Goal: Find specific fact: Find specific fact

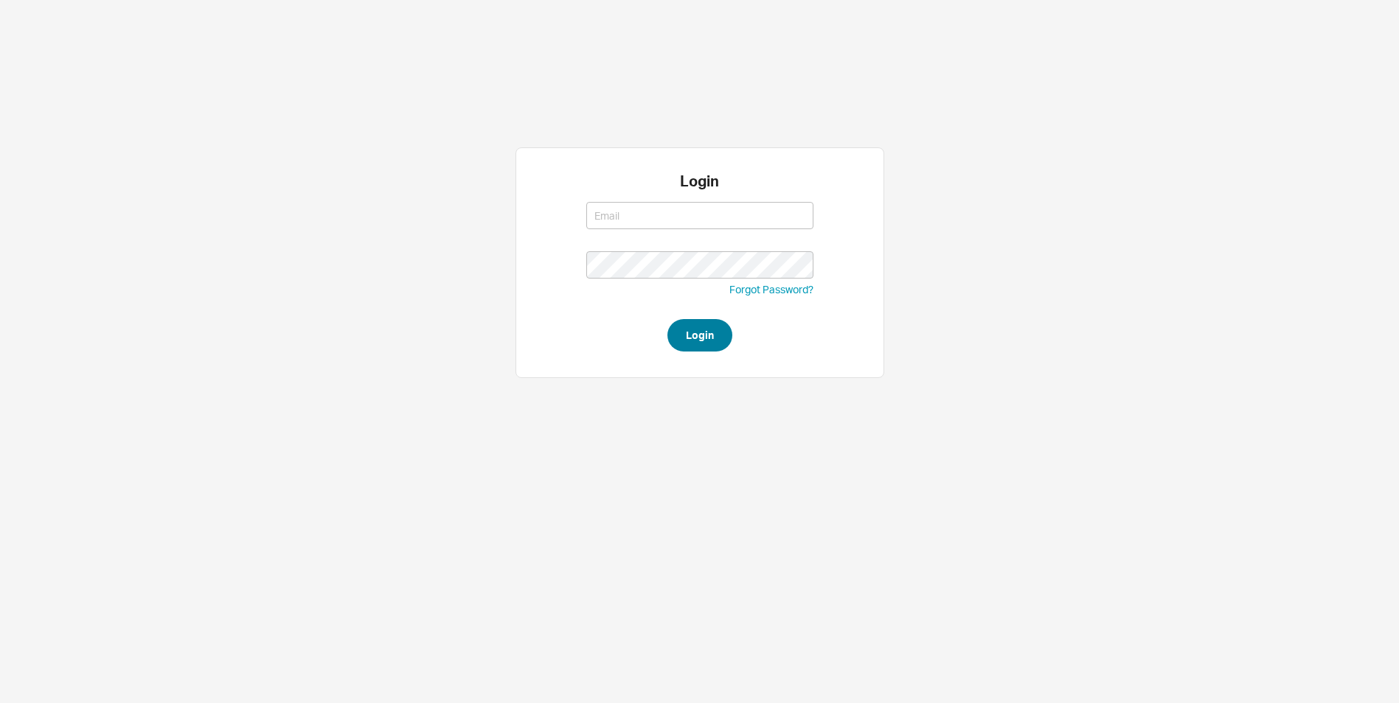
type input "rikki@qualitybath.com"
click at [692, 337] on button "Login" at bounding box center [699, 335] width 65 height 32
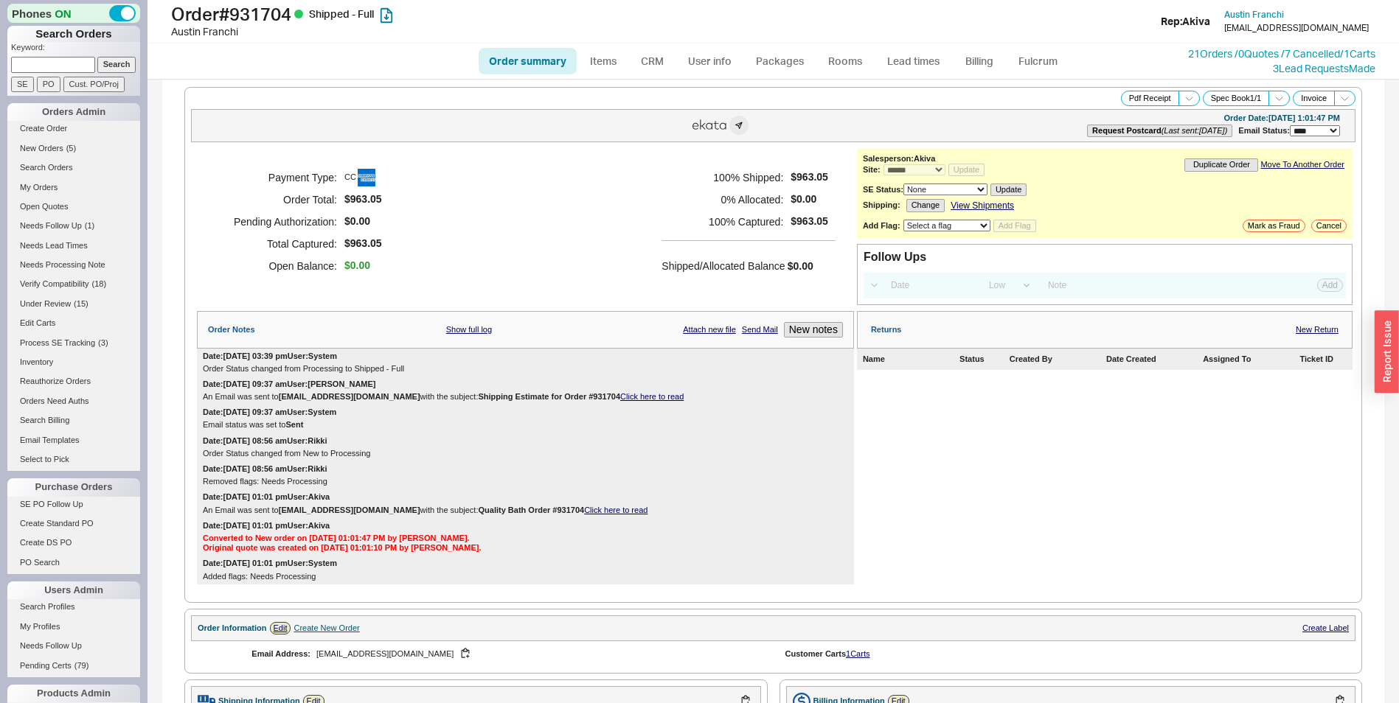
select select "*"
select select "LOW"
select select "3"
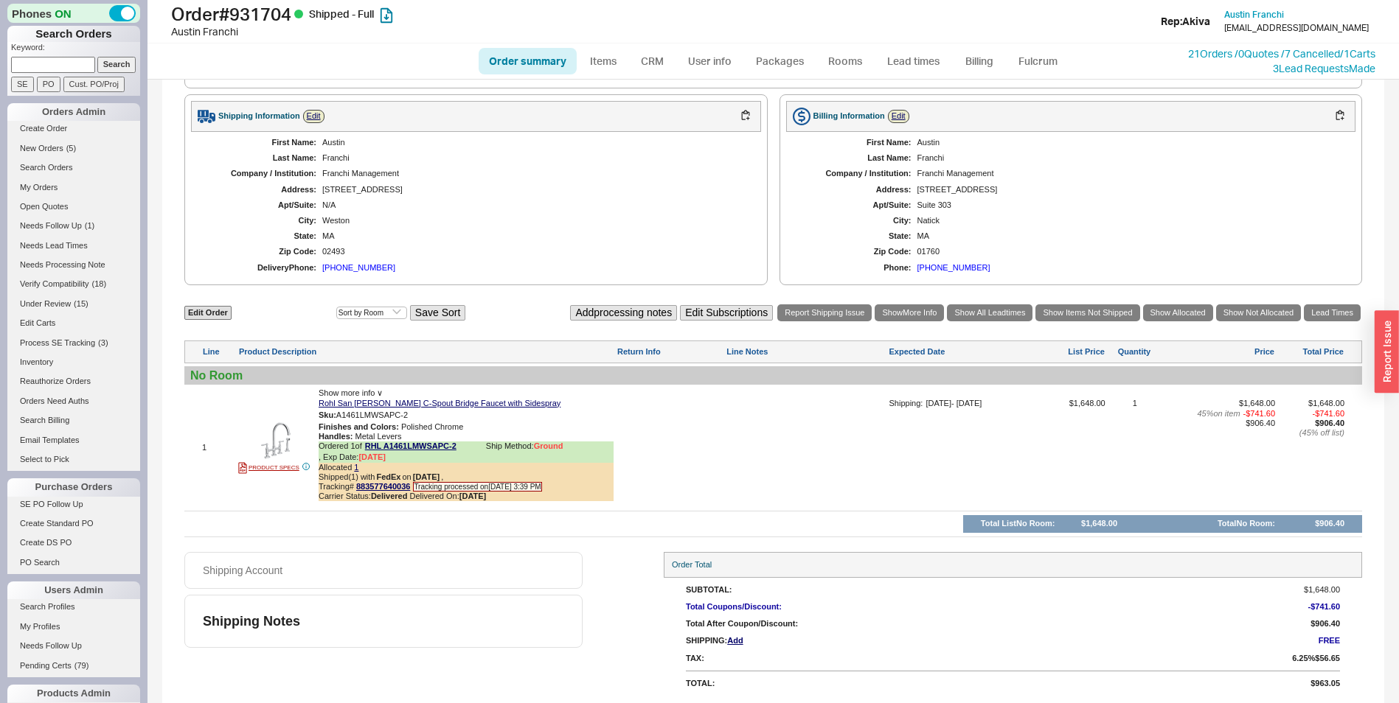
click at [366, 423] on span "Finishes and Colors :" at bounding box center [358, 426] width 80 height 9
click at [368, 420] on div "Sku: A1461LMWSAPC-2" at bounding box center [465, 415] width 295 height 14
copy span "A1461LMWSAPC"
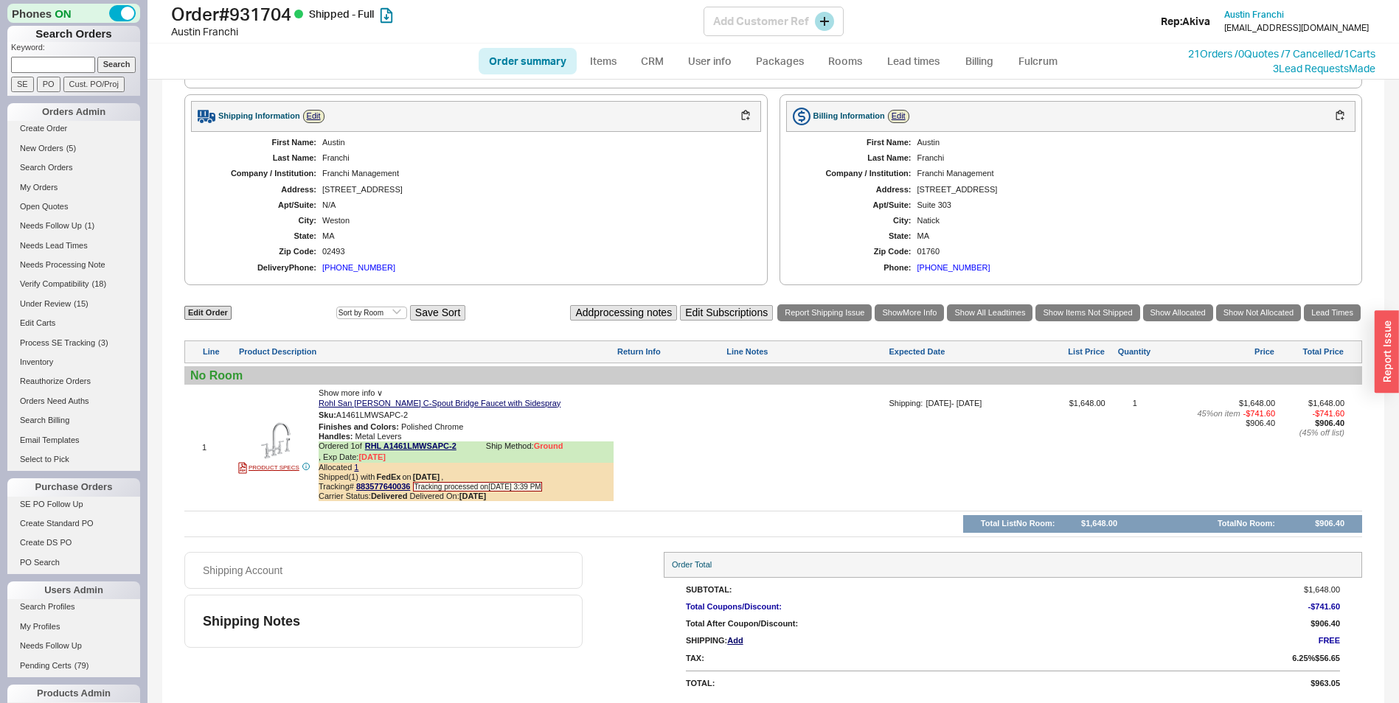
click at [273, 18] on h1 "Order # 931704 Shipped - Full" at bounding box center [437, 14] width 532 height 21
copy h1 "931704"
click at [329, 144] on div "Austin" at bounding box center [534, 143] width 424 height 10
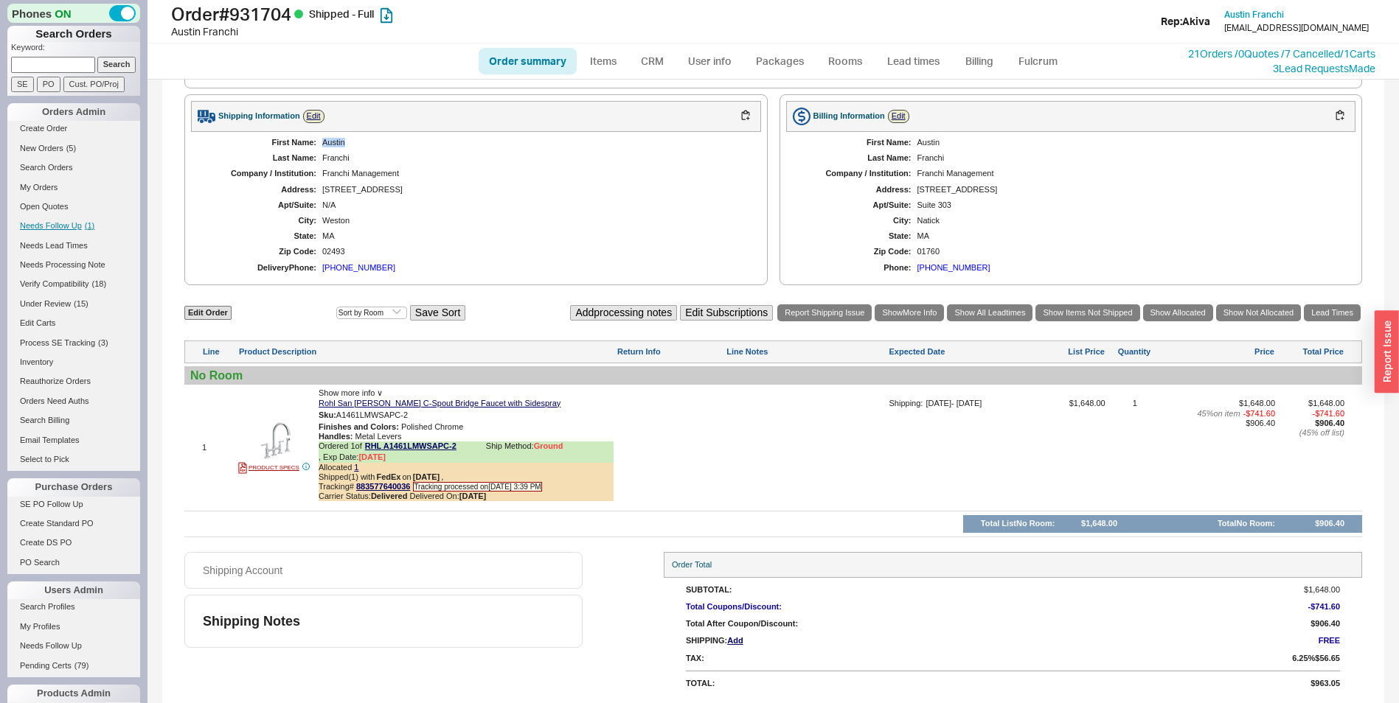
copy div "Austin"
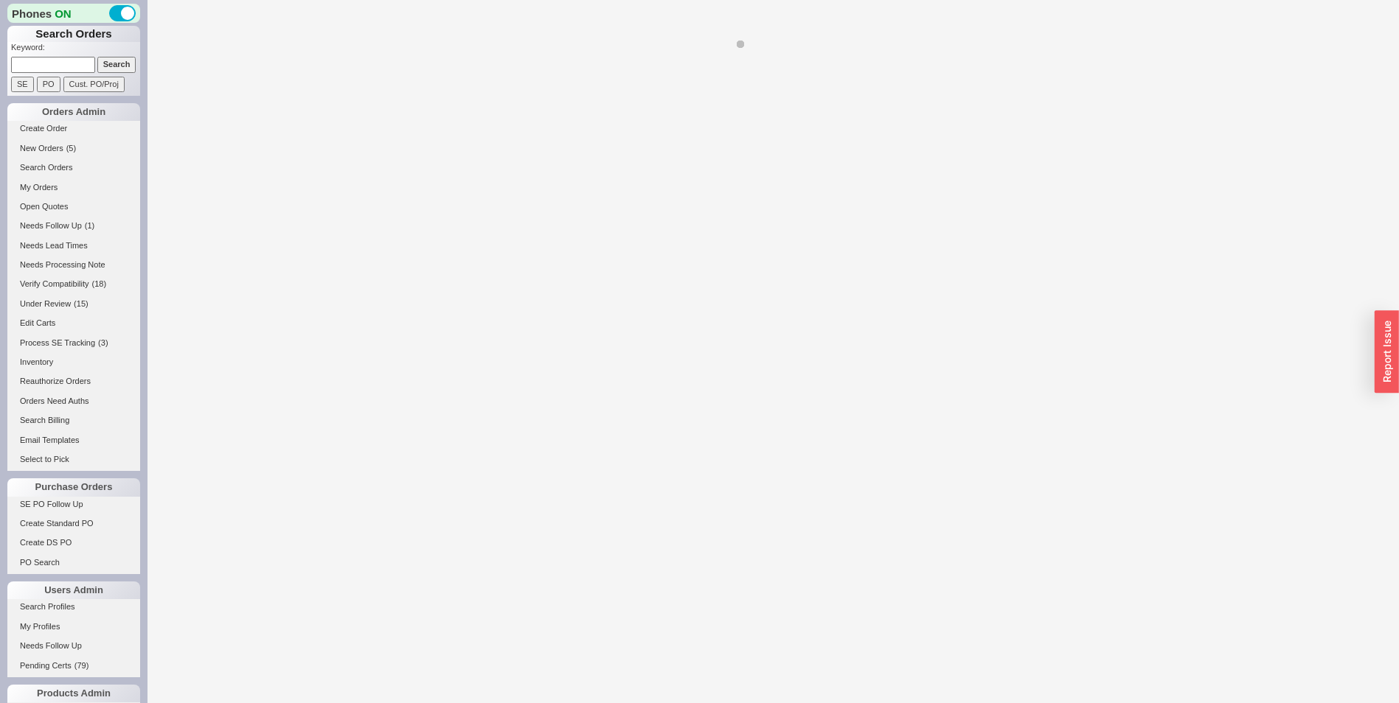
select select "LOW"
select select "3"
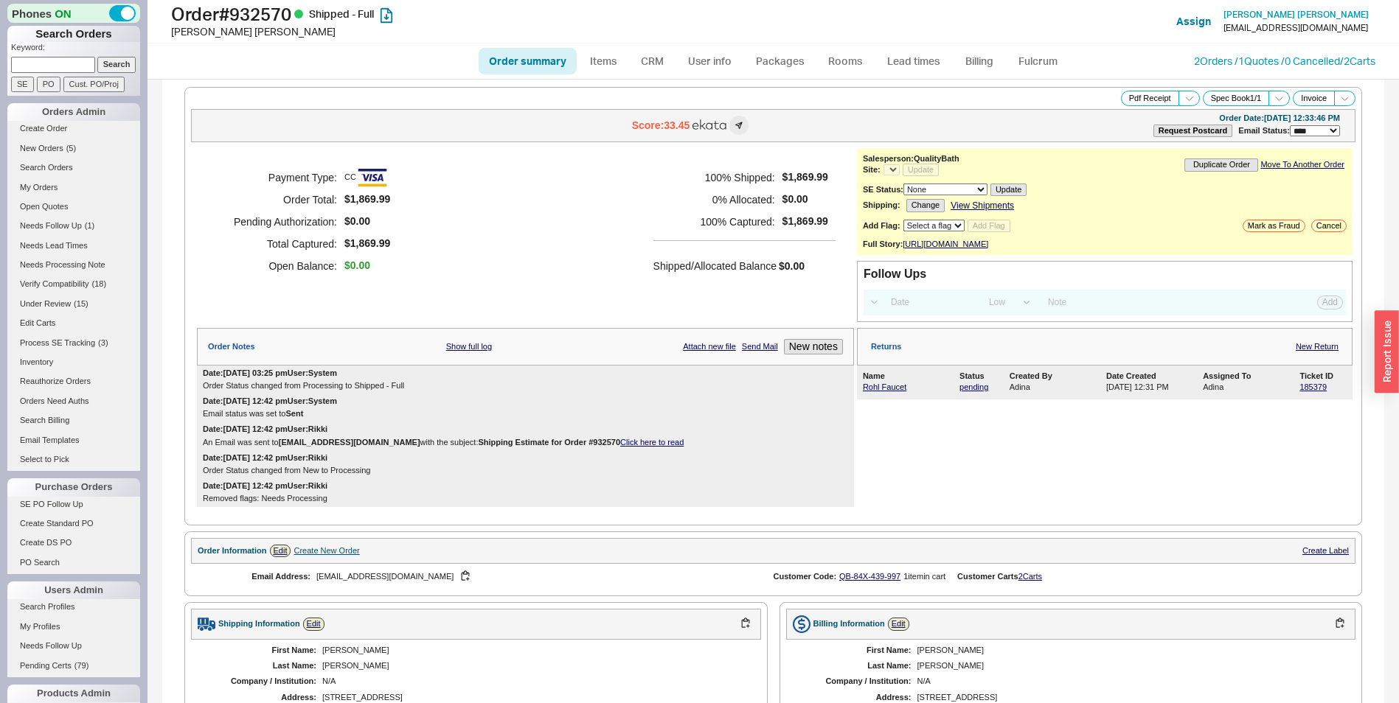
select select "*"
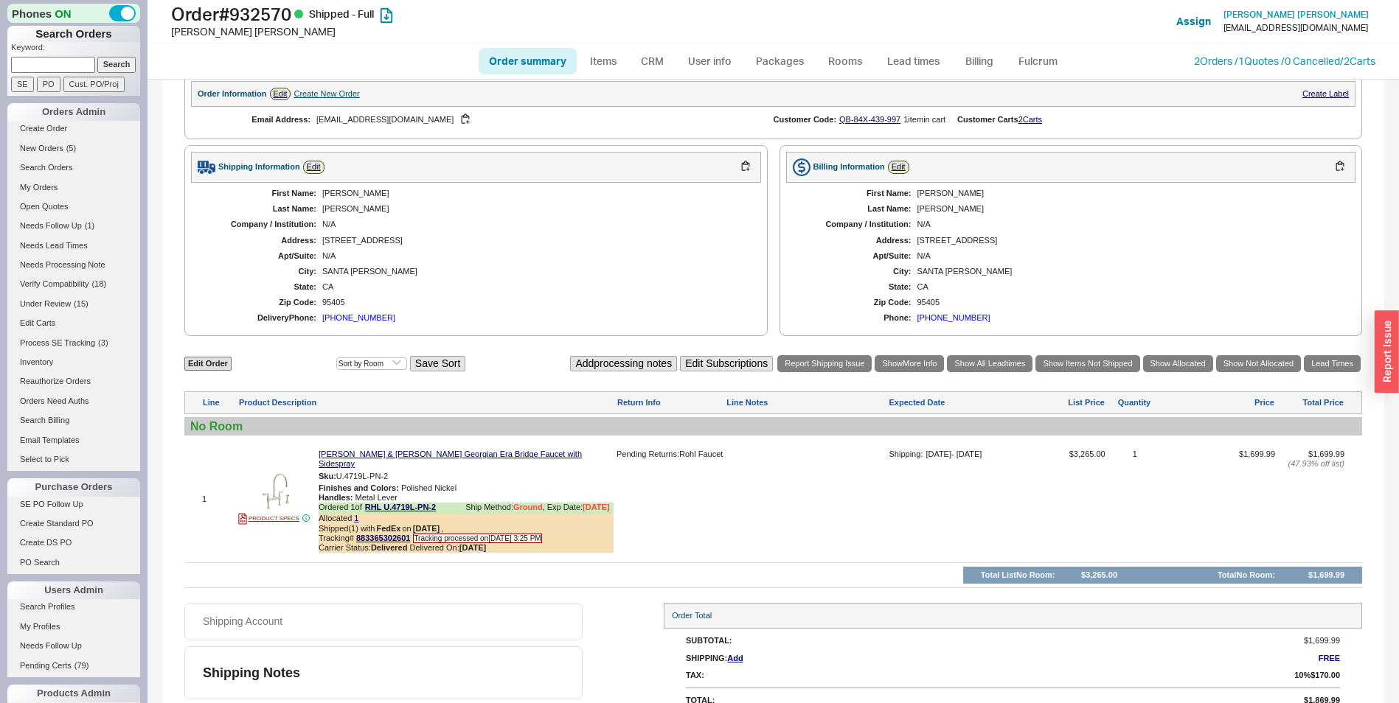
scroll to position [474, 0]
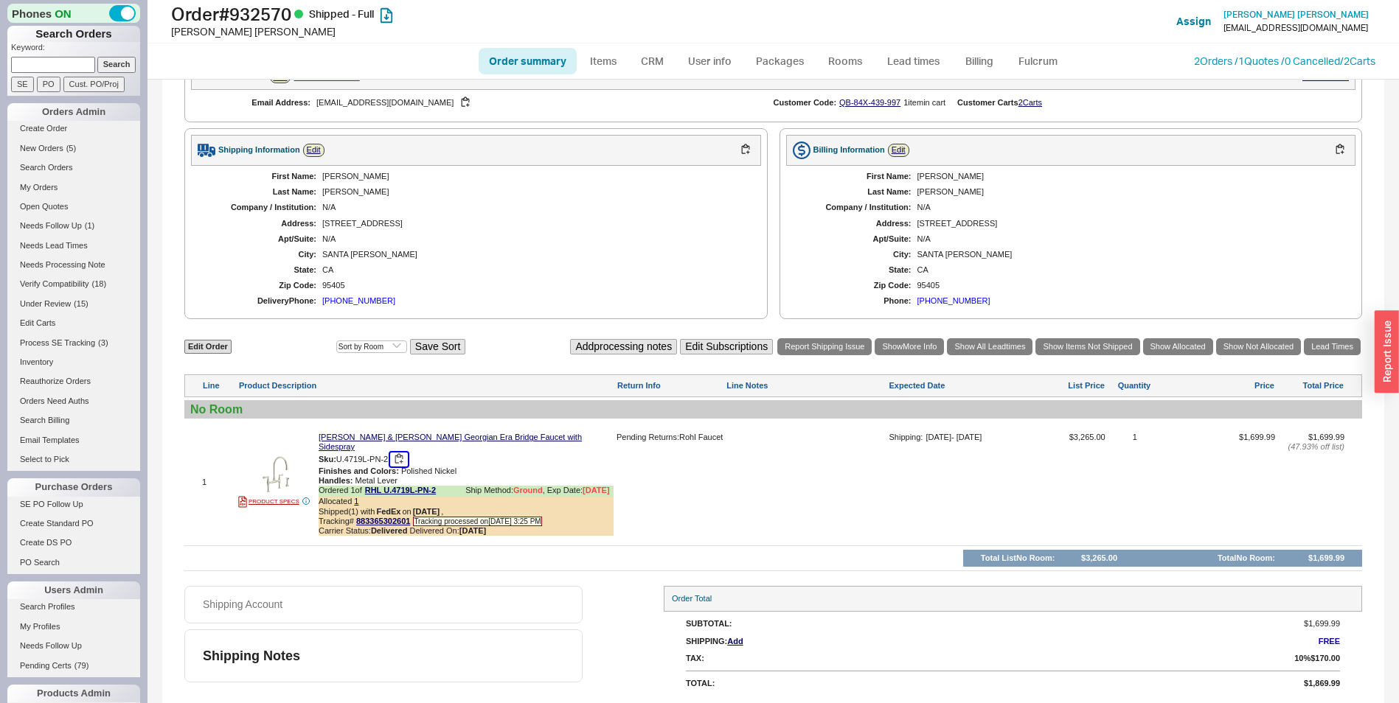
click at [406, 459] on button "button" at bounding box center [399, 460] width 18 height 14
click at [344, 181] on div "Sheila" at bounding box center [534, 177] width 424 height 10
click at [327, 181] on div "Sheila" at bounding box center [534, 177] width 424 height 10
drag, startPoint x: 327, startPoint y: 185, endPoint x: 76, endPoint y: 280, distance: 268.8
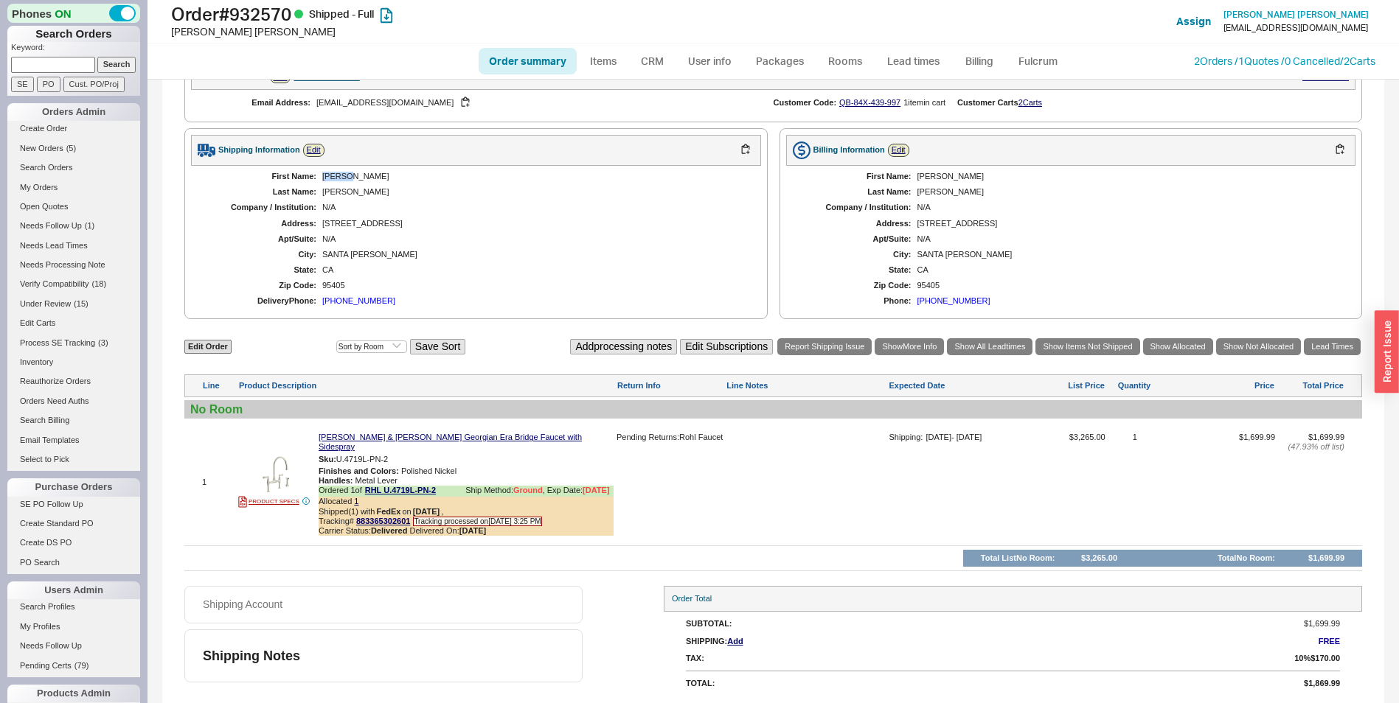
click at [326, 181] on div "Sheila" at bounding box center [534, 177] width 424 height 10
copy div "Sheila"
click at [281, 14] on h1 "Order # 932570 Shipped - Full" at bounding box center [437, 14] width 532 height 21
copy h1 "932570"
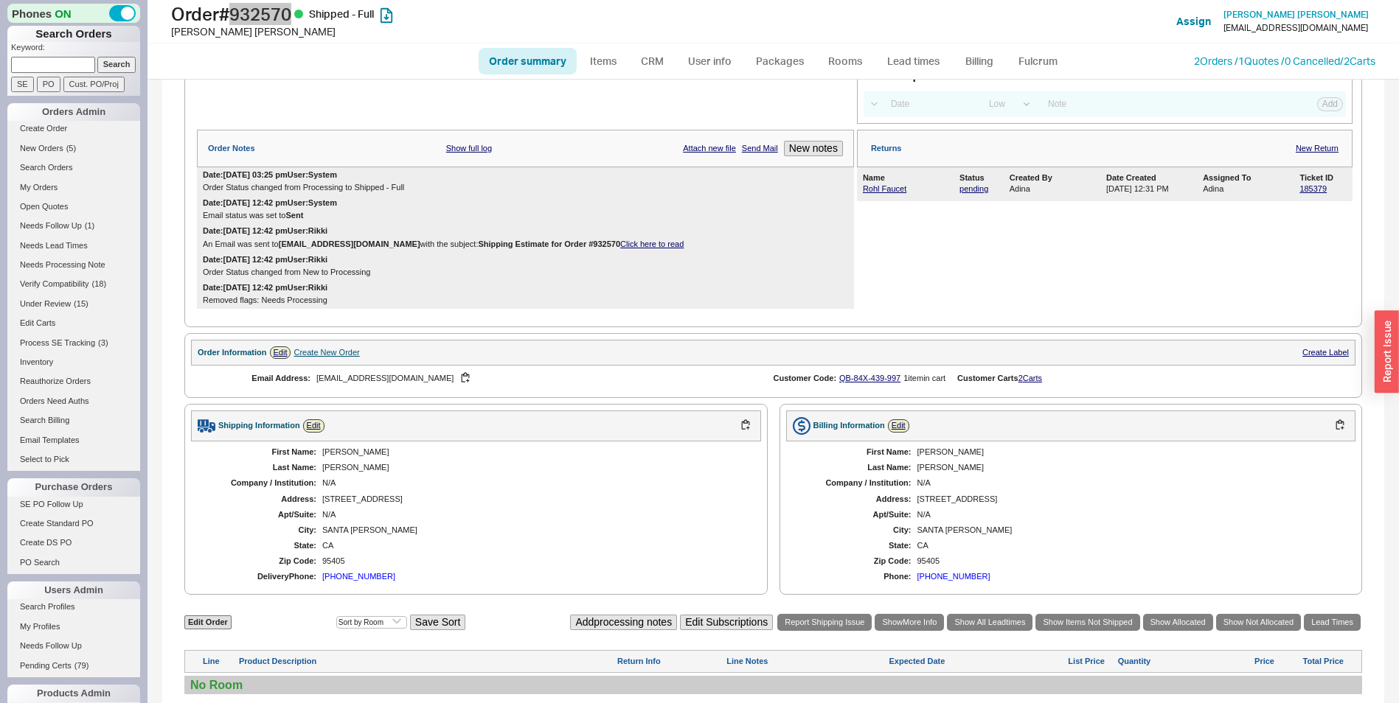
scroll to position [0, 0]
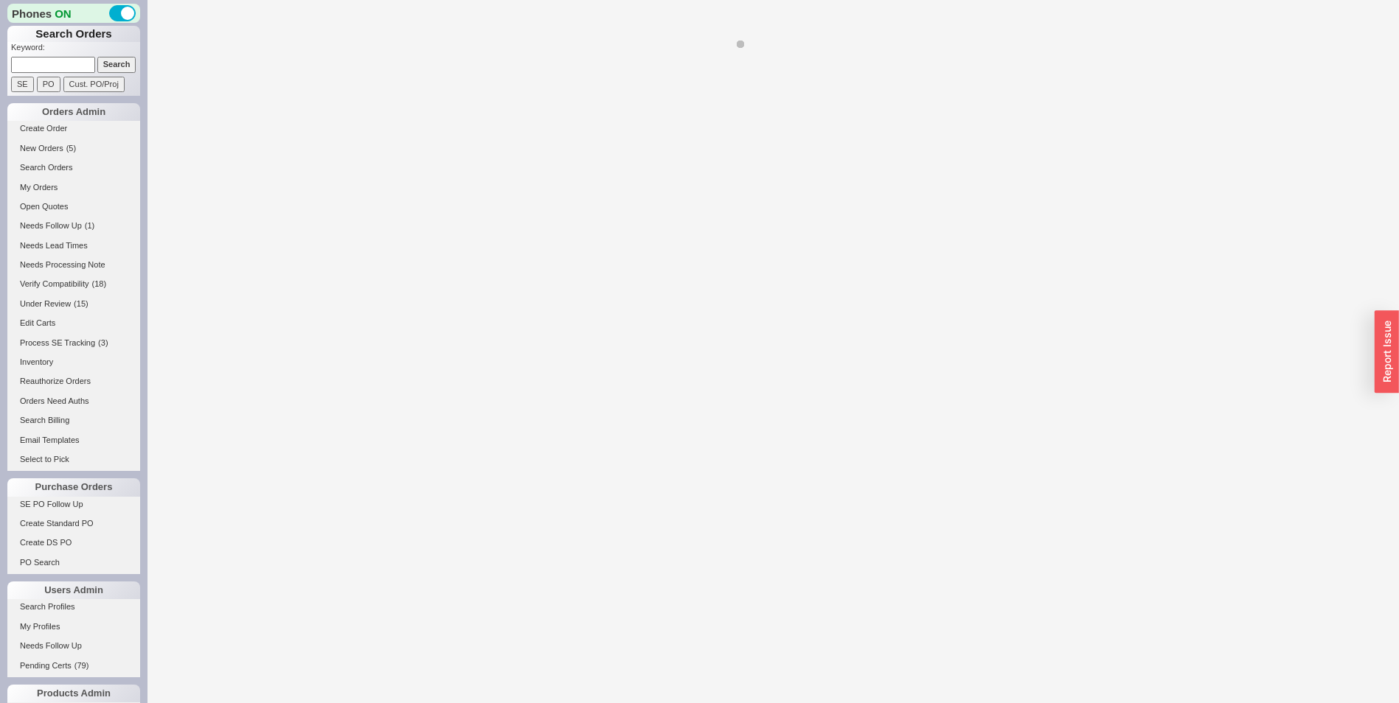
select select "*"
select select "LOW"
select select "3"
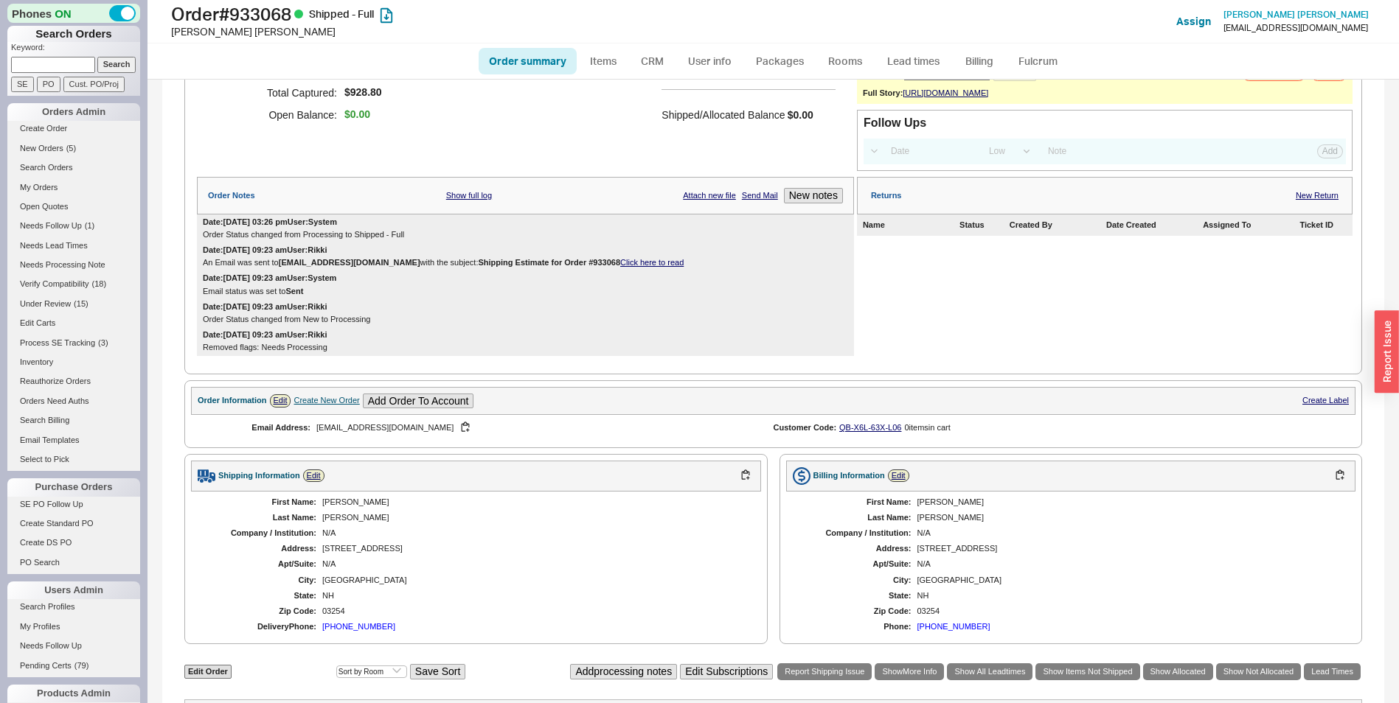
scroll to position [369, 0]
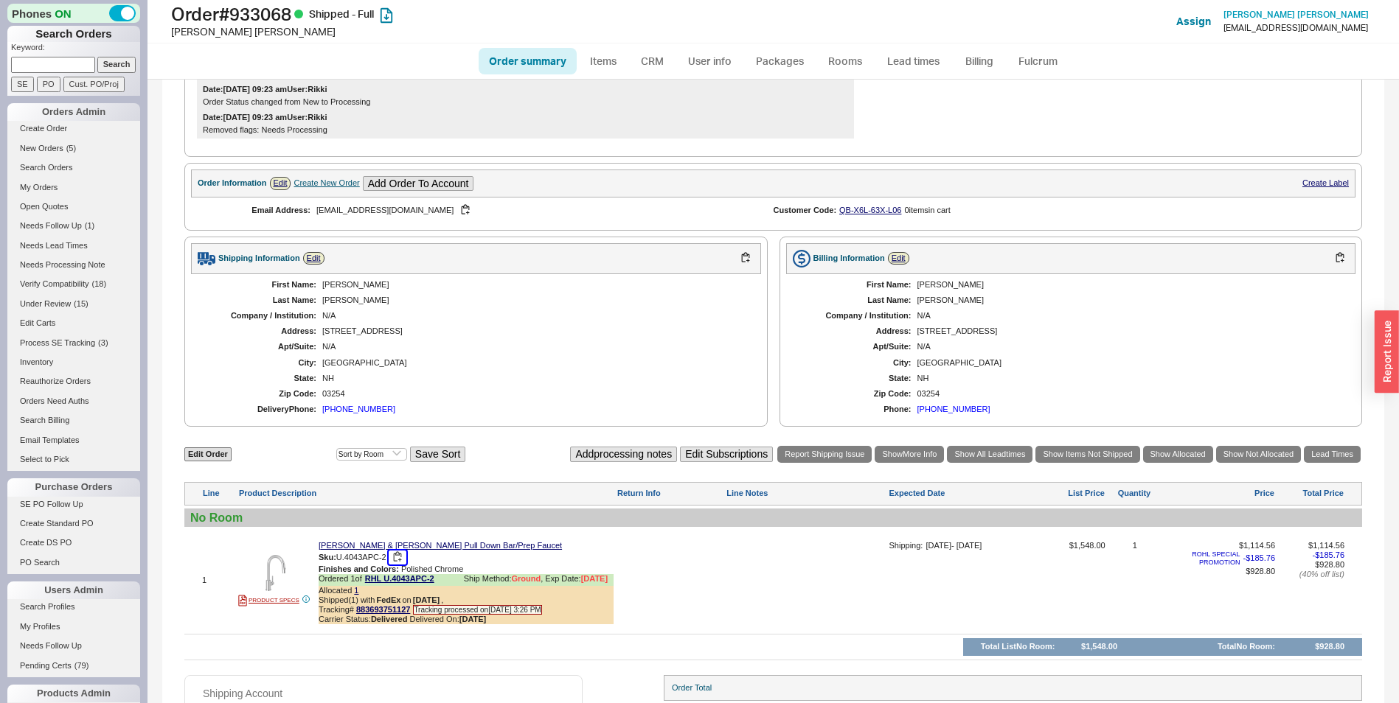
click at [394, 565] on button "button" at bounding box center [398, 558] width 18 height 14
click at [288, 10] on h1 "Order # 933068 Shipped - Full" at bounding box center [437, 14] width 532 height 21
copy h1 "933068"
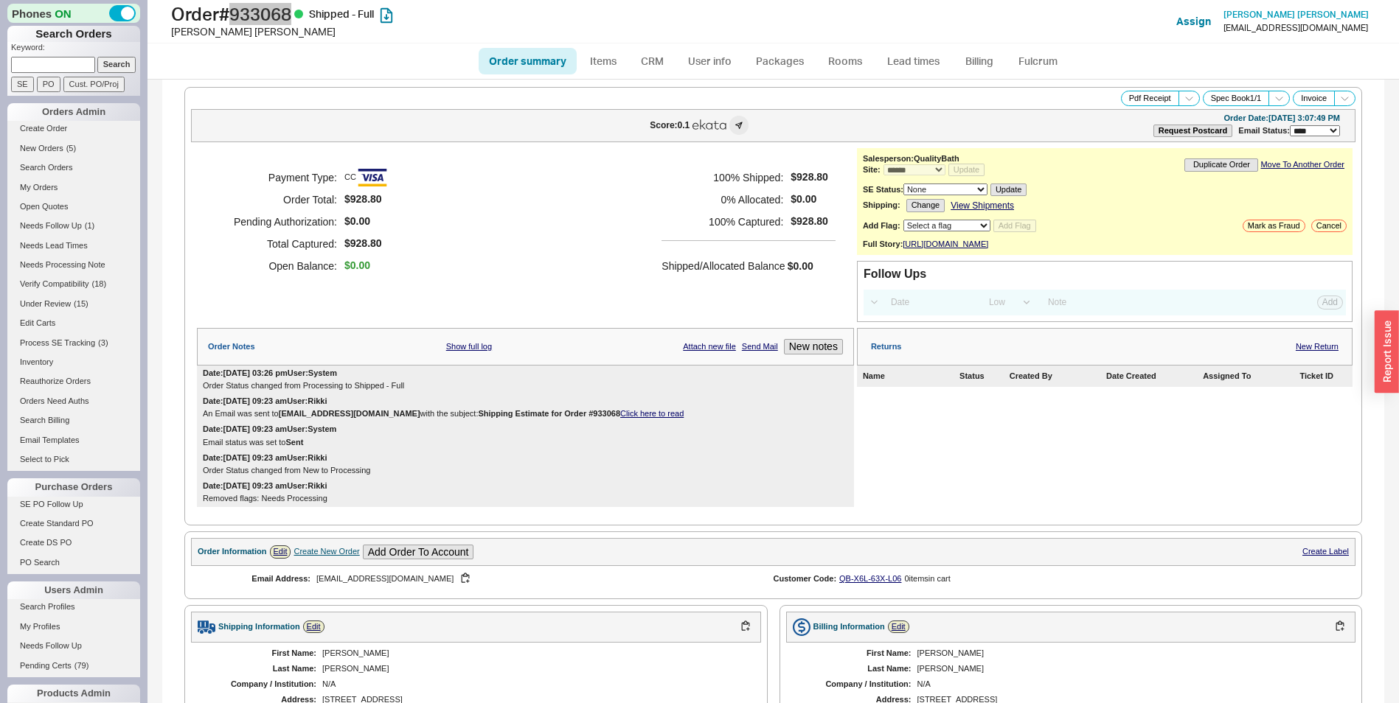
scroll to position [147, 0]
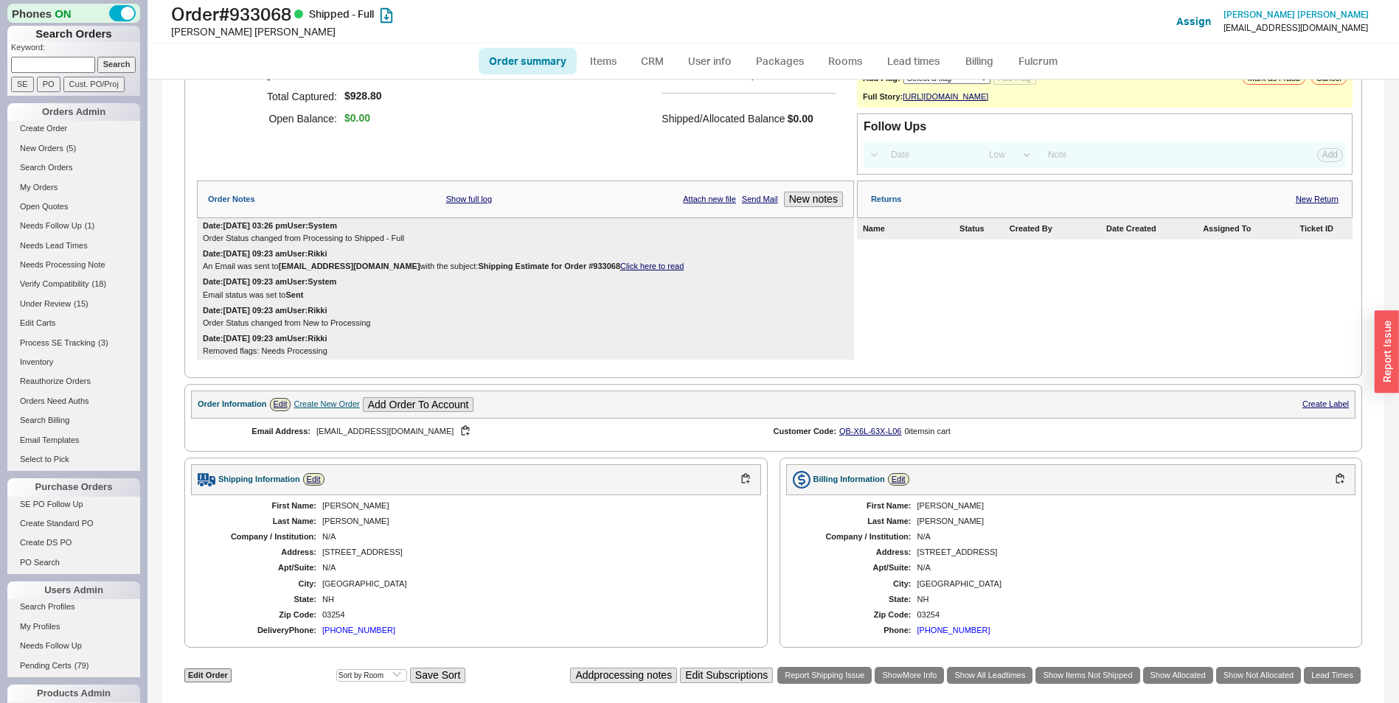
click at [339, 537] on div "First Name: William Last Name: Broughton Company / Institution: N/A Address: 24…" at bounding box center [476, 568] width 570 height 147
click at [338, 537] on div "First Name: William Last Name: Broughton Company / Institution: N/A Address: 24…" at bounding box center [476, 568] width 570 height 147
copy div "Broughton"
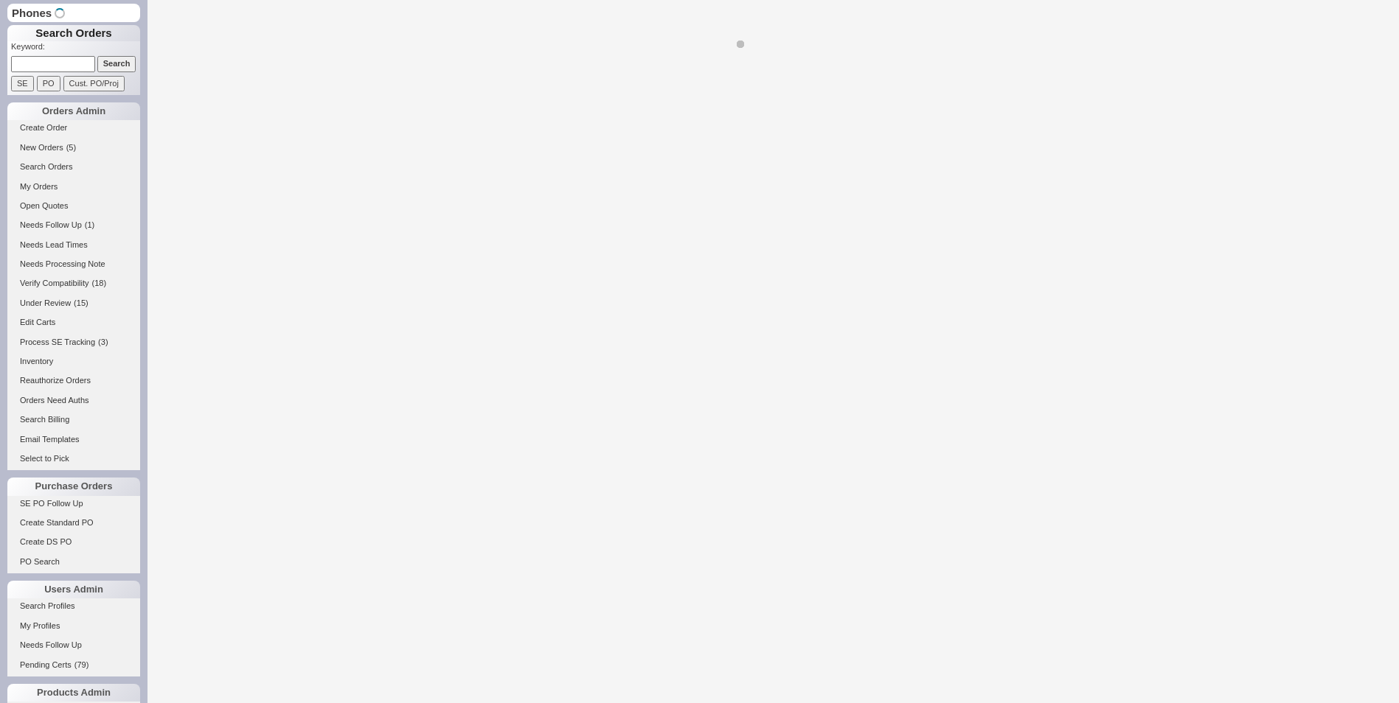
select select "LOW"
select select "3"
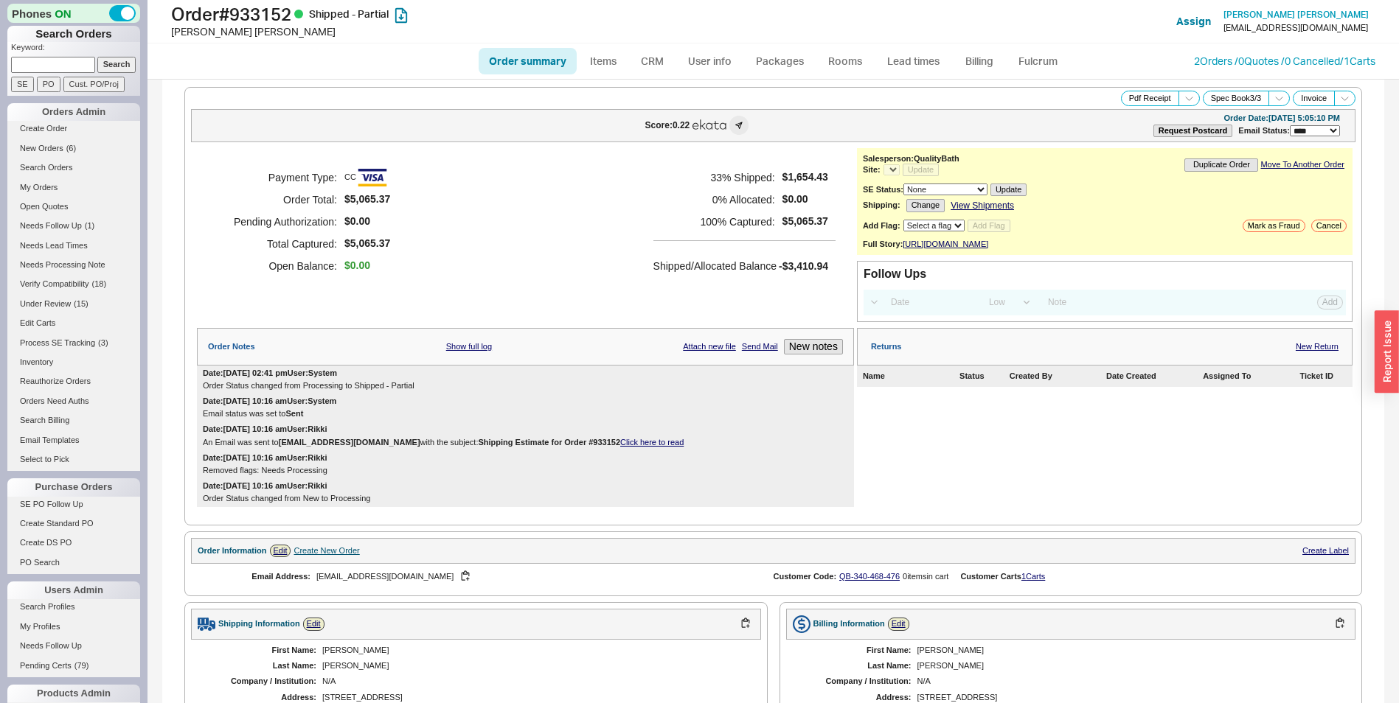
select select "*"
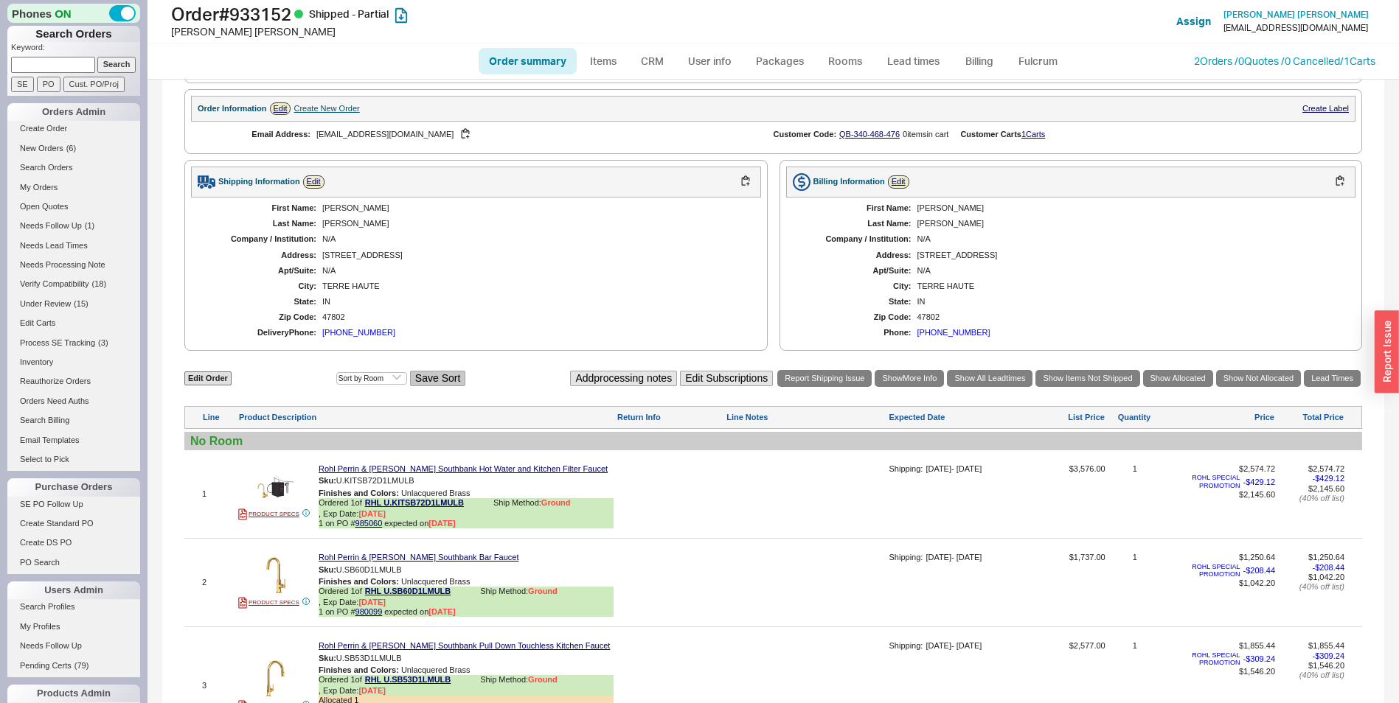
scroll to position [664, 0]
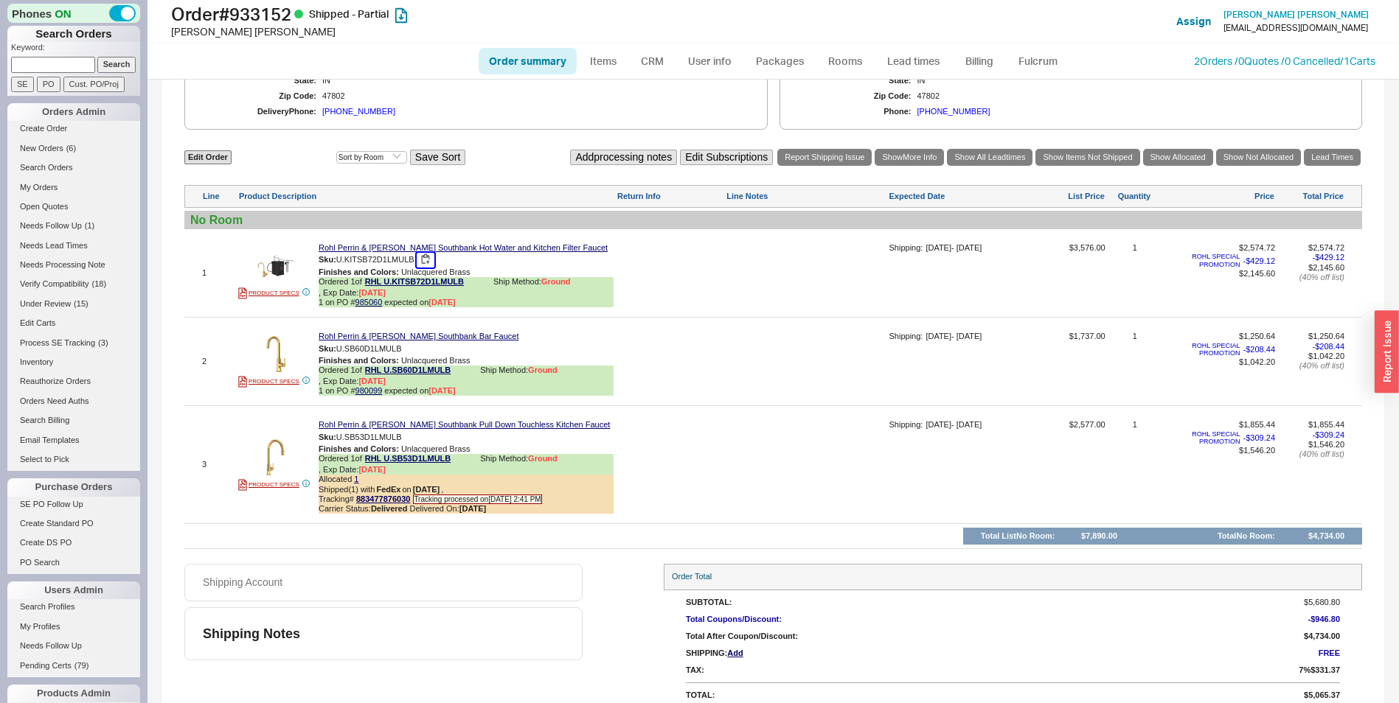
click at [422, 267] on button "button" at bounding box center [426, 260] width 18 height 14
click at [414, 356] on button "button" at bounding box center [413, 349] width 18 height 14
click at [407, 445] on button "button" at bounding box center [413, 438] width 18 height 14
click at [277, 21] on h1 "Order # 933152 Shipped - Partial" at bounding box center [437, 14] width 532 height 21
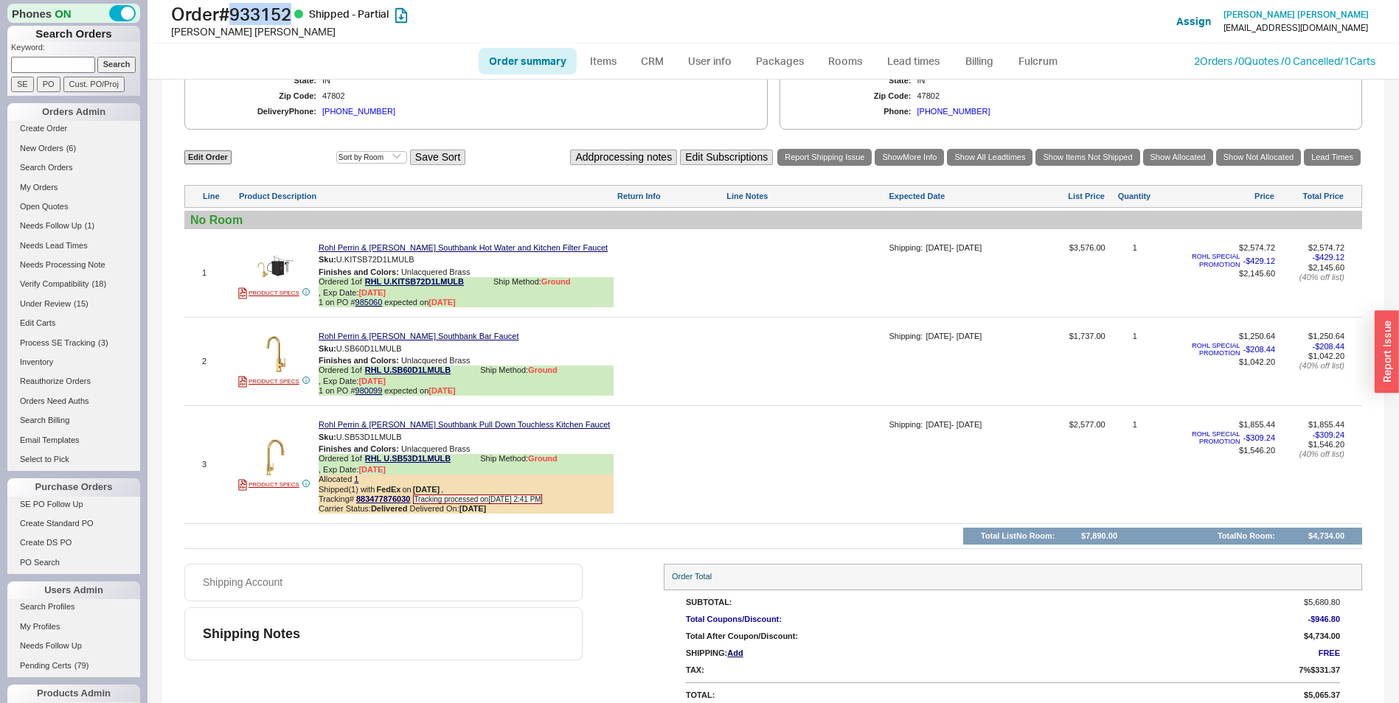
copy h1 "933152"
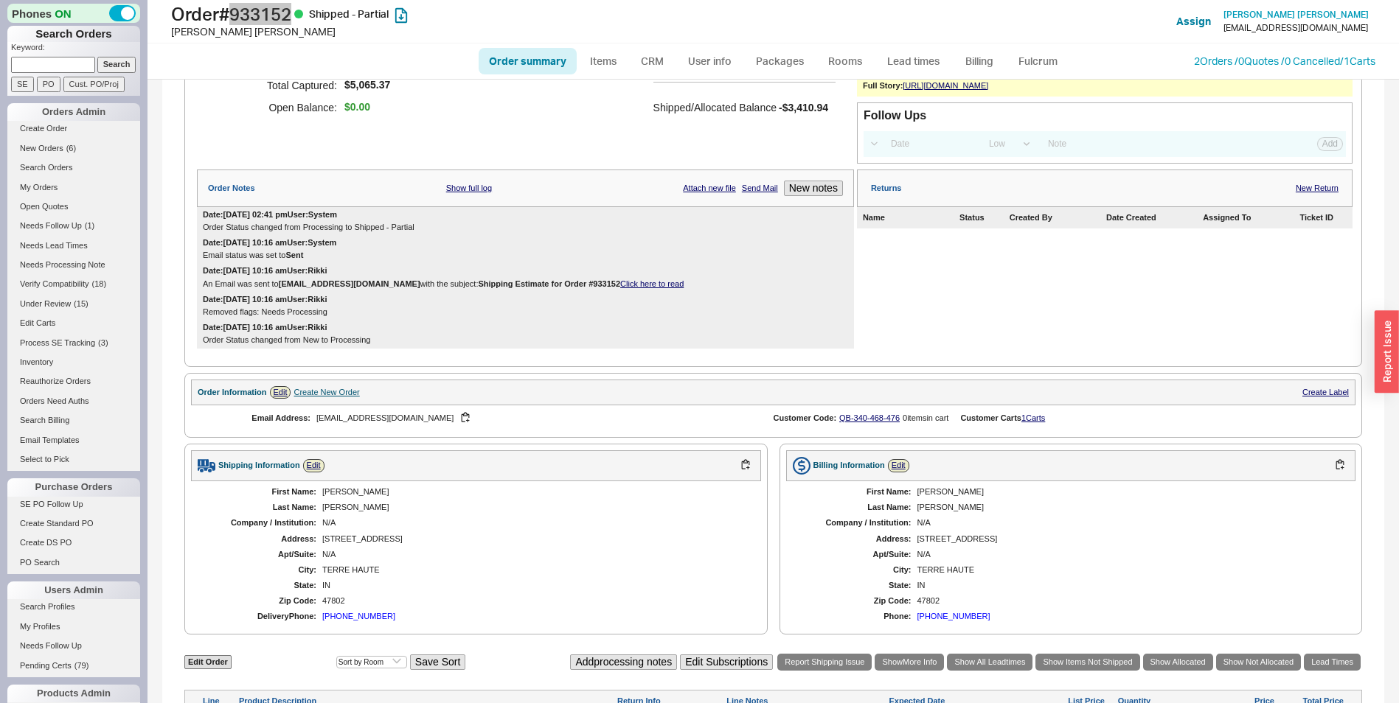
scroll to position [369, 0]
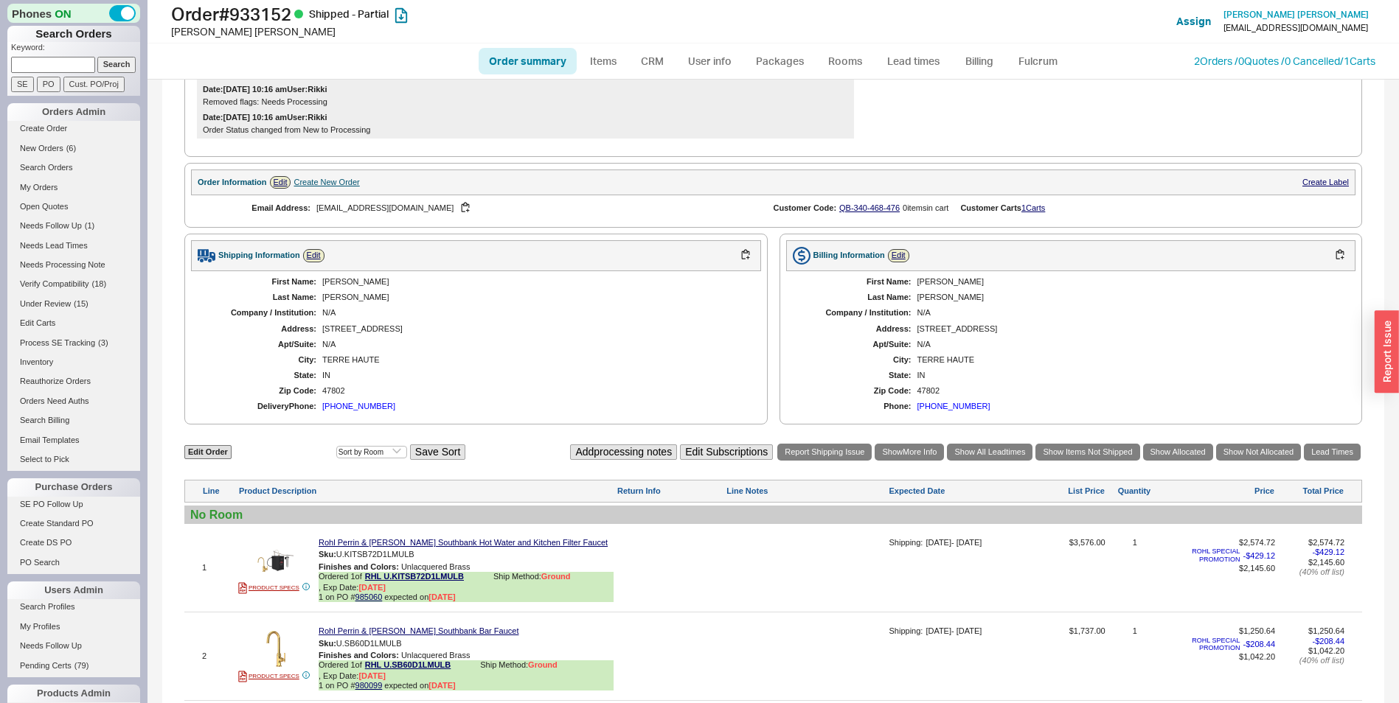
click at [337, 287] on div "Janelle" at bounding box center [534, 282] width 424 height 10
copy div "Janelle"
click at [333, 302] on div "Stark" at bounding box center [534, 298] width 424 height 10
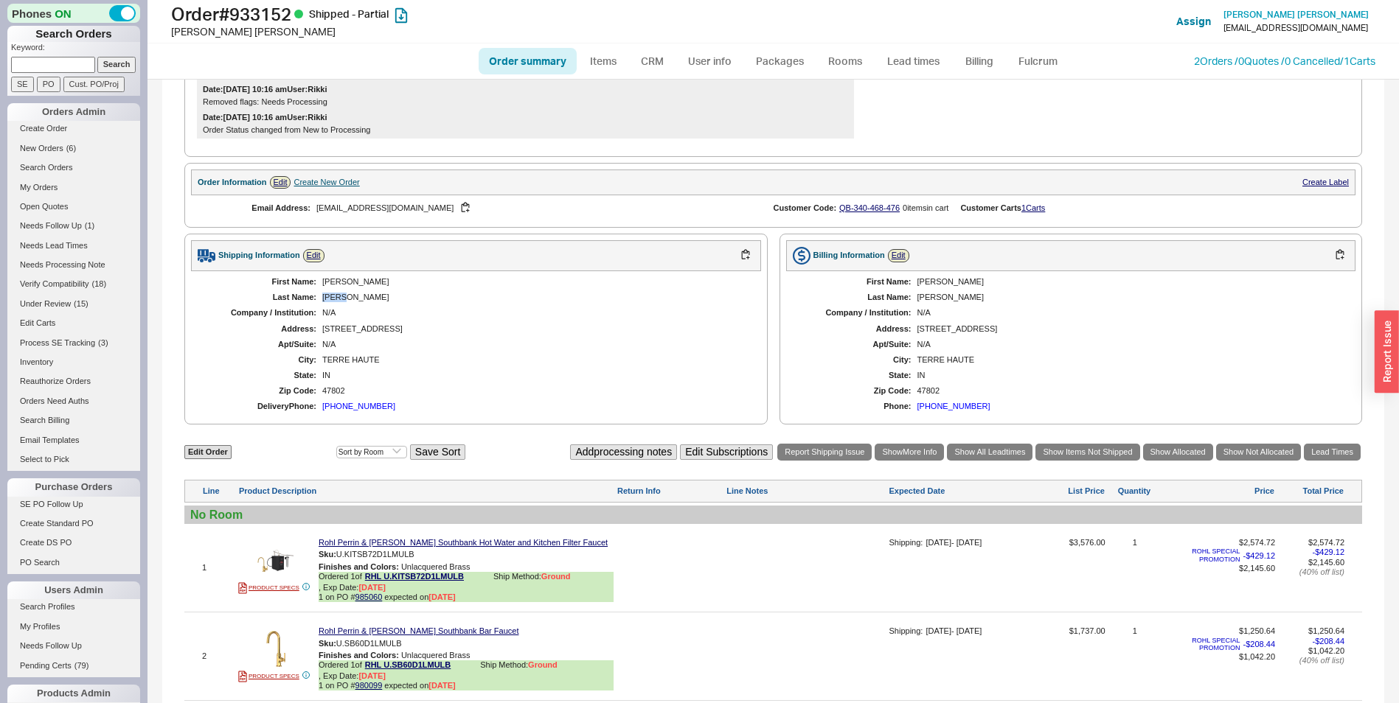
copy div "Stark"
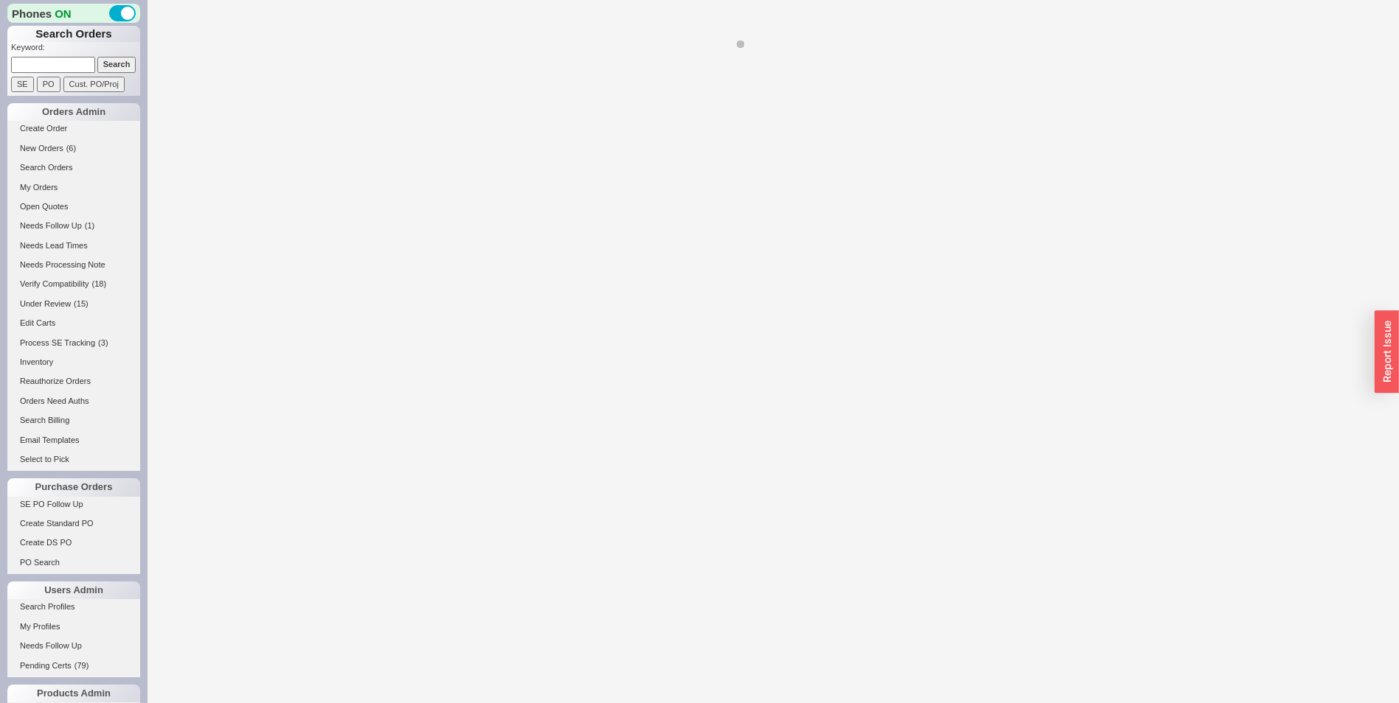
select select "LOW"
select select "3"
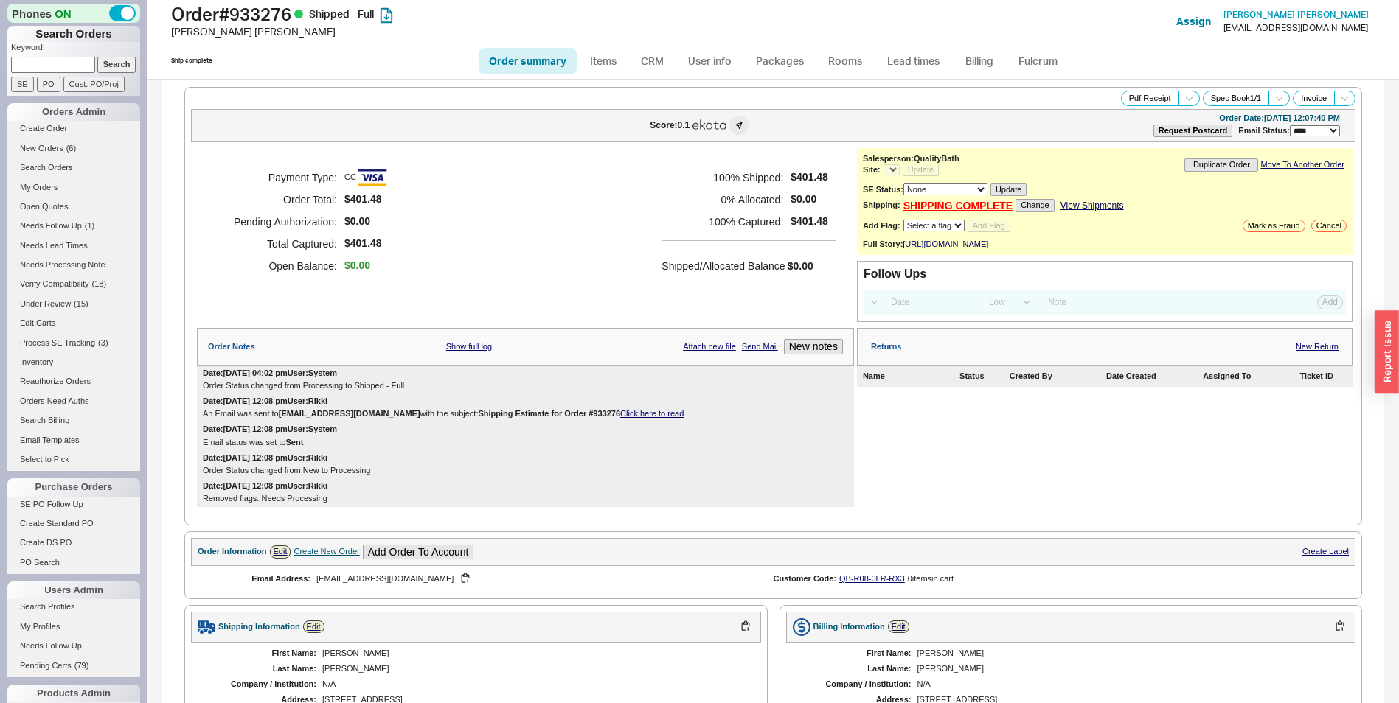
select select "*"
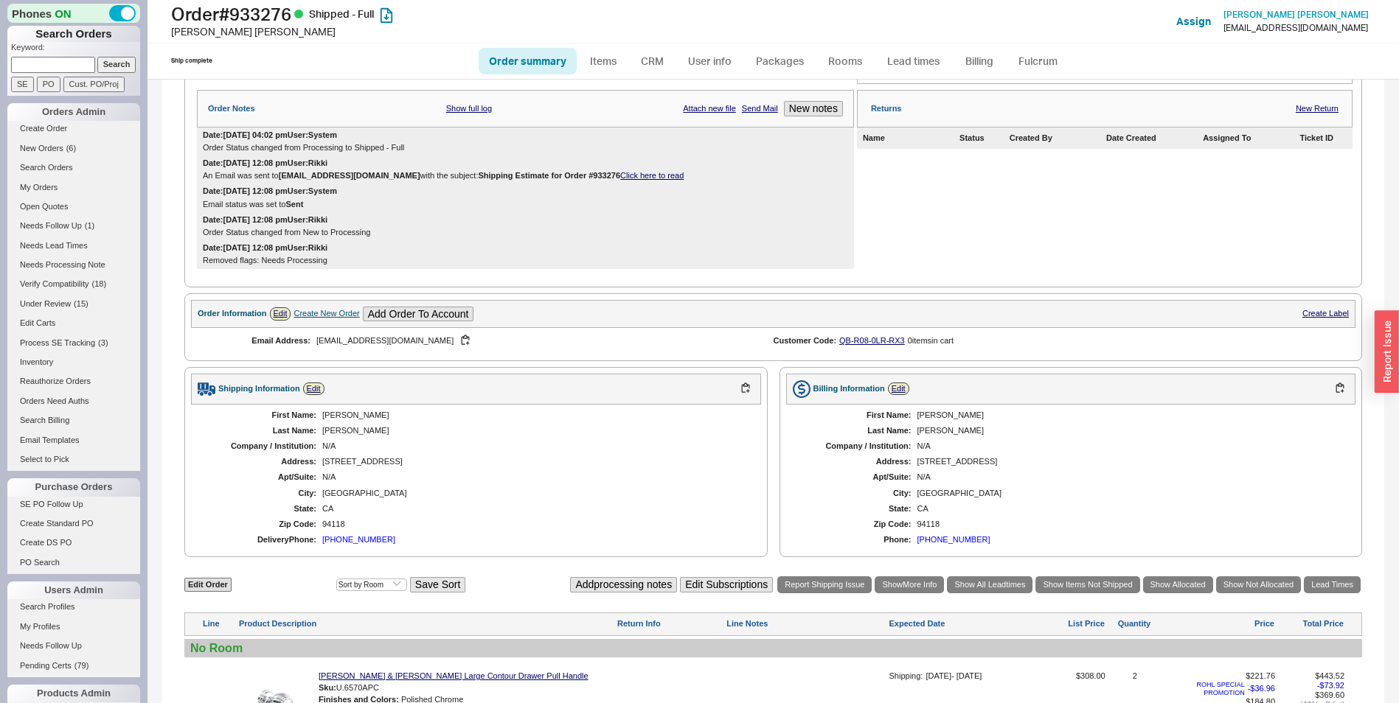
scroll to position [501, 0]
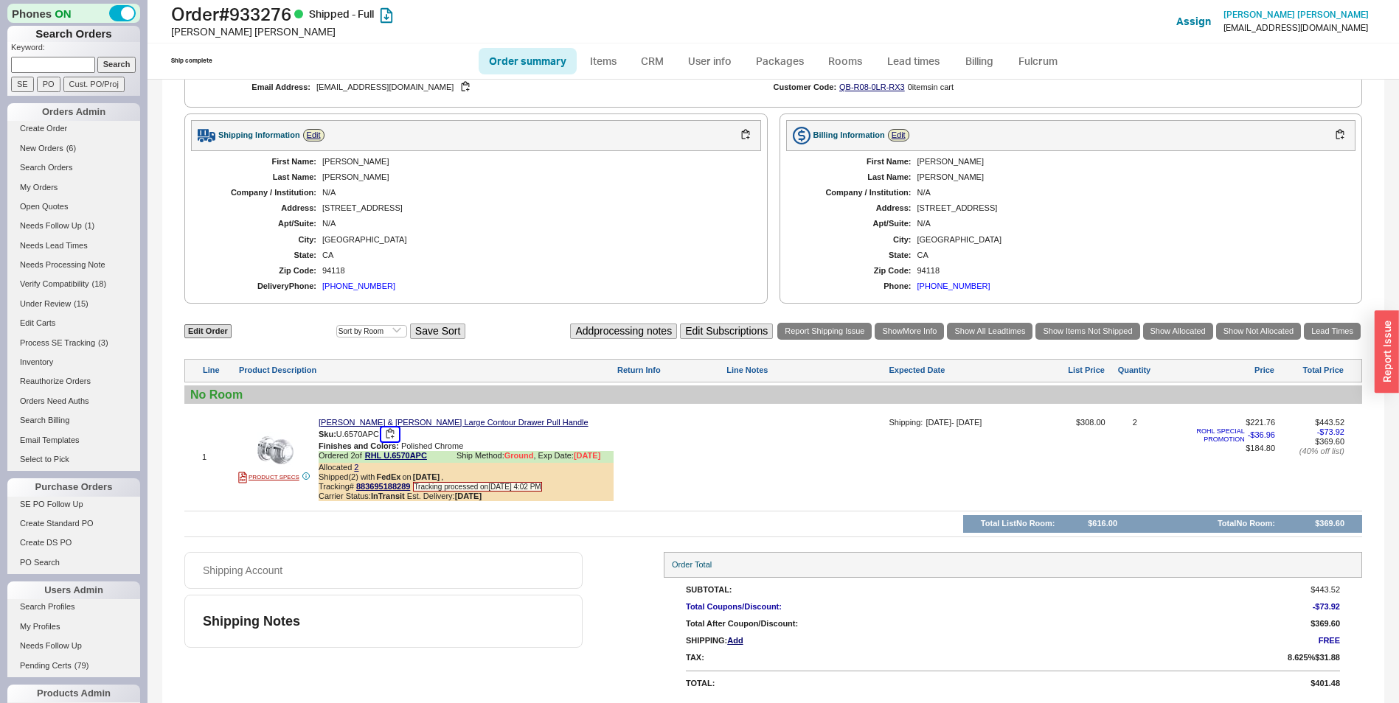
click at [396, 436] on button "button" at bounding box center [390, 435] width 18 height 14
click at [273, 40] on div "Order # 933276 Shipped - Full Liza Cannata Add Customer Ref Assign Liza Cannata…" at bounding box center [772, 21] width 1251 height 43
click at [271, 20] on h1 "Order # 933276 Shipped - Full" at bounding box center [437, 14] width 532 height 21
copy h1 "933276"
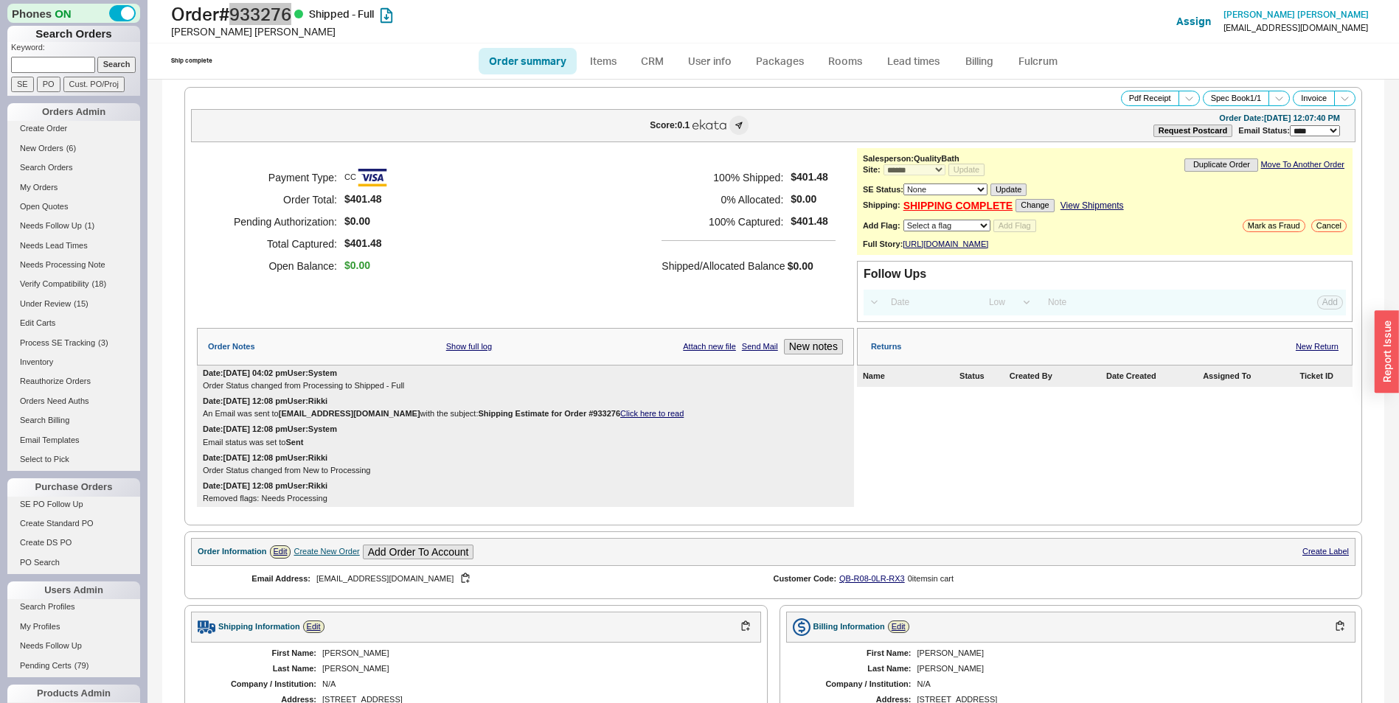
scroll to position [369, 0]
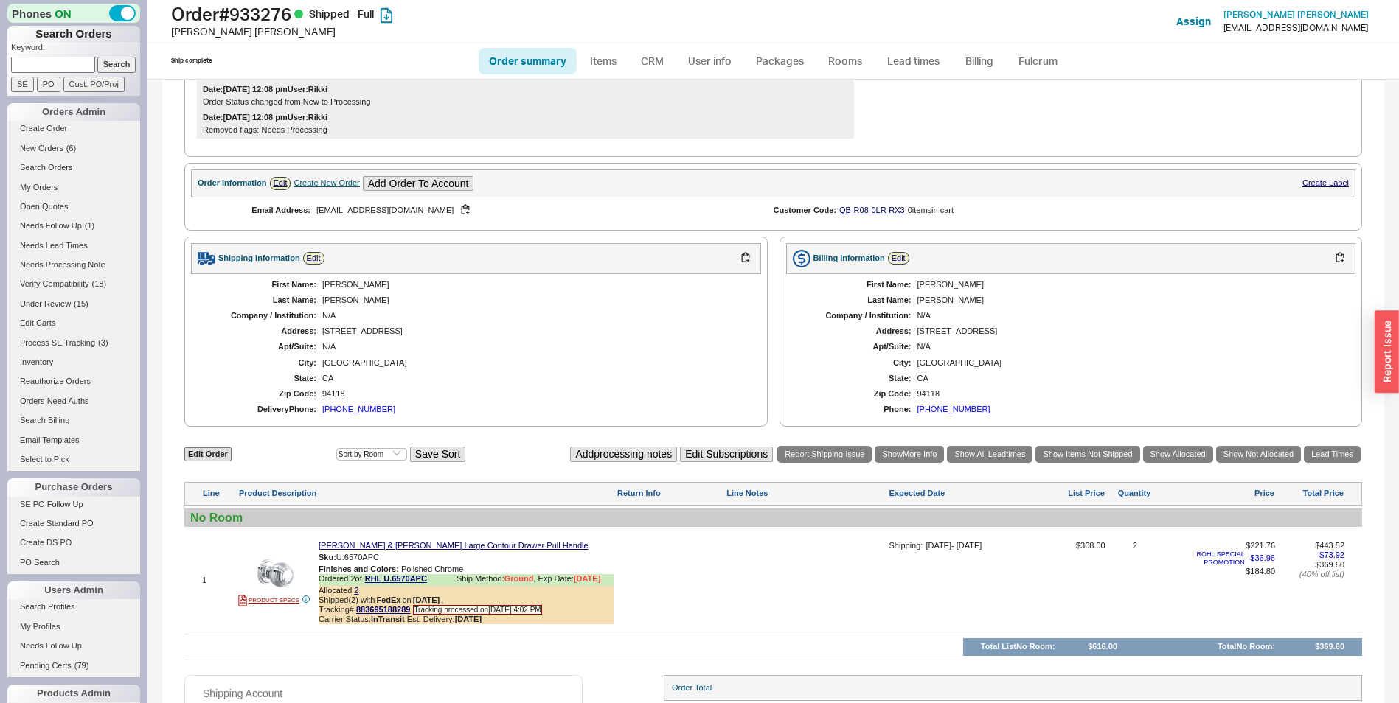
click at [335, 305] on div "Cannata" at bounding box center [534, 301] width 424 height 10
copy div "Cannata"
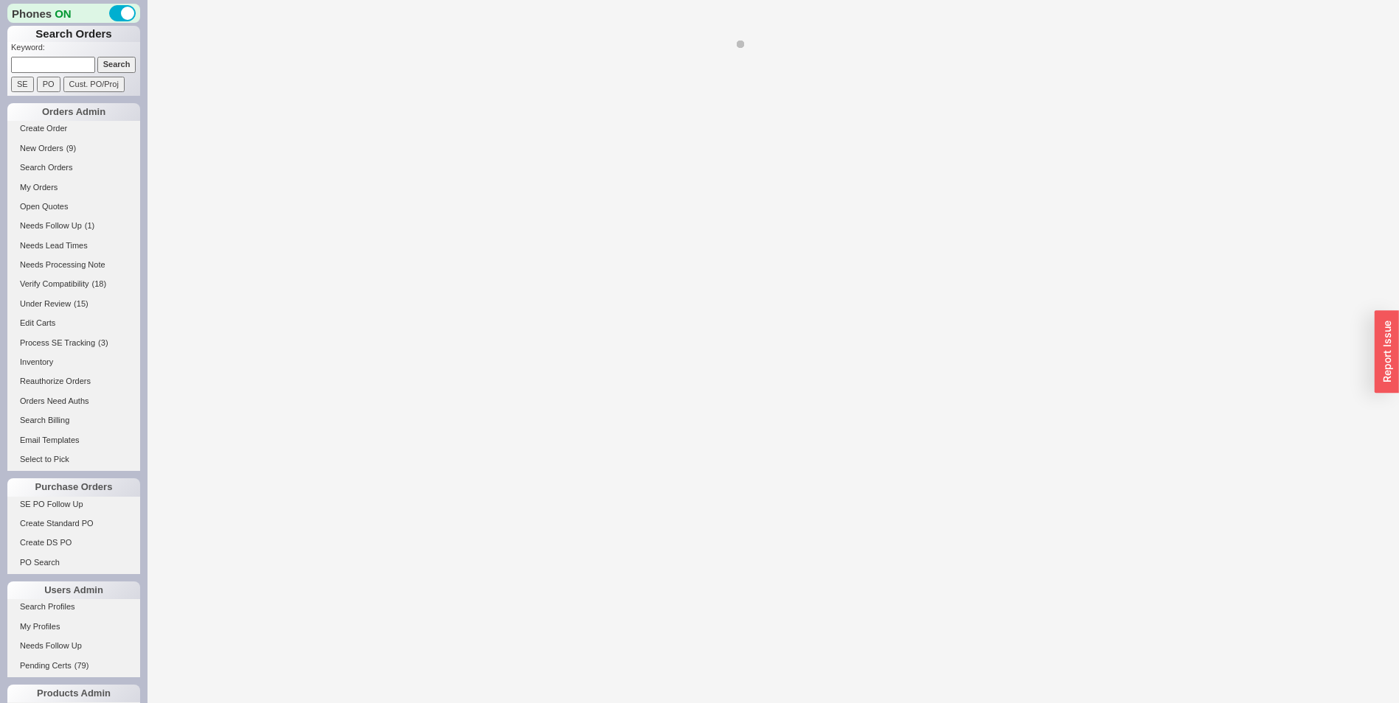
select select "LOW"
select select "3"
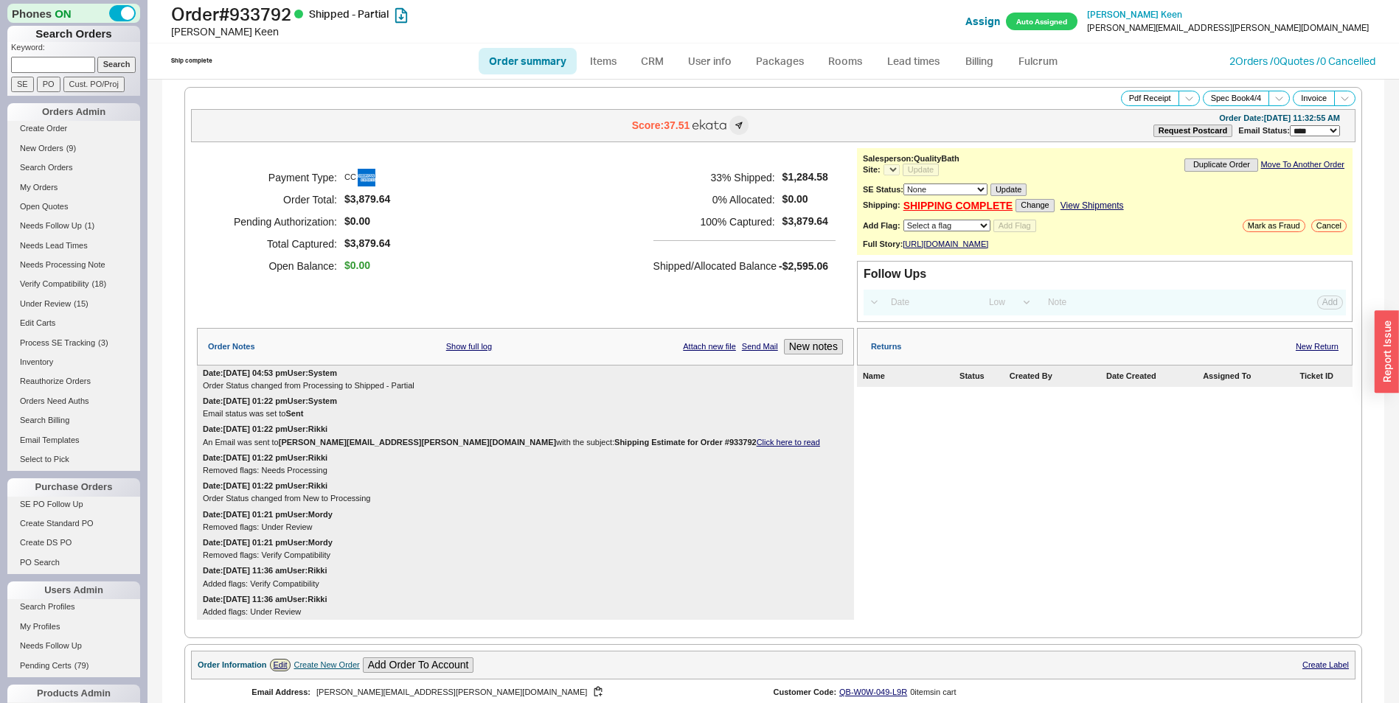
select select "*"
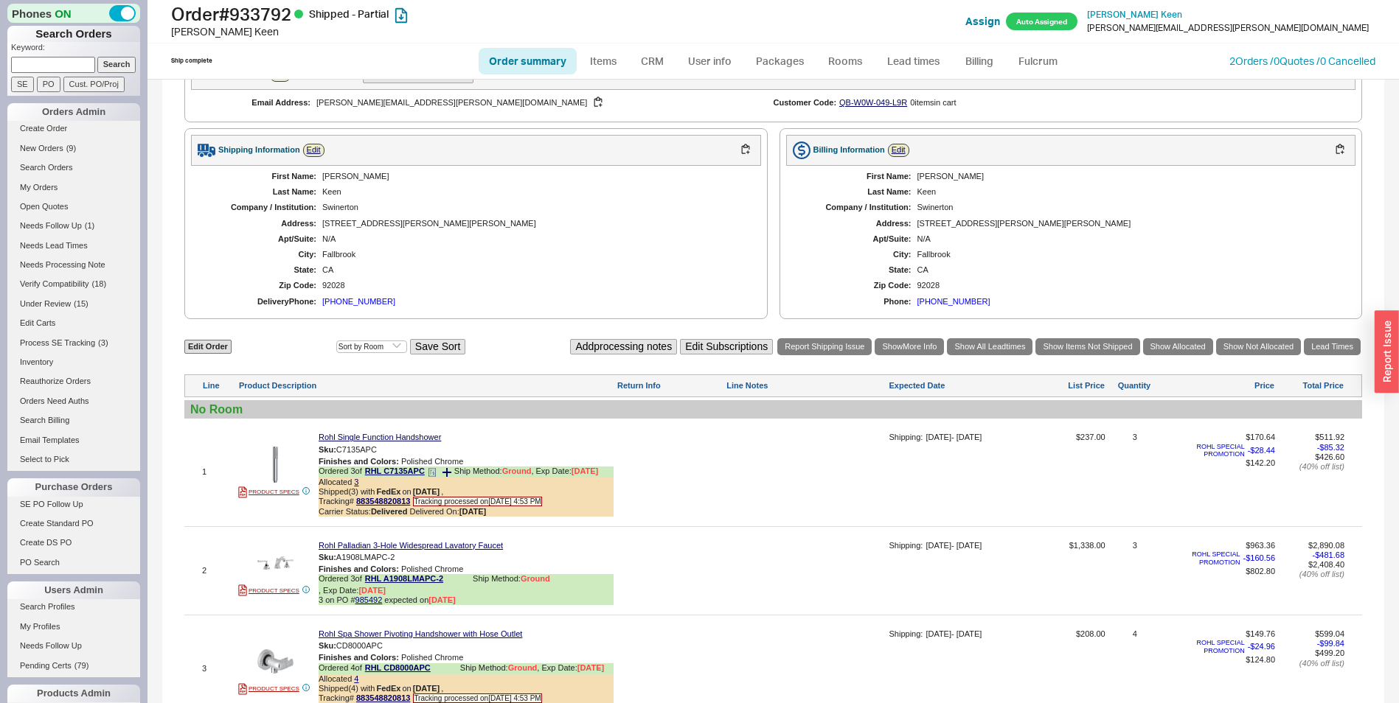
scroll to position [737, 0]
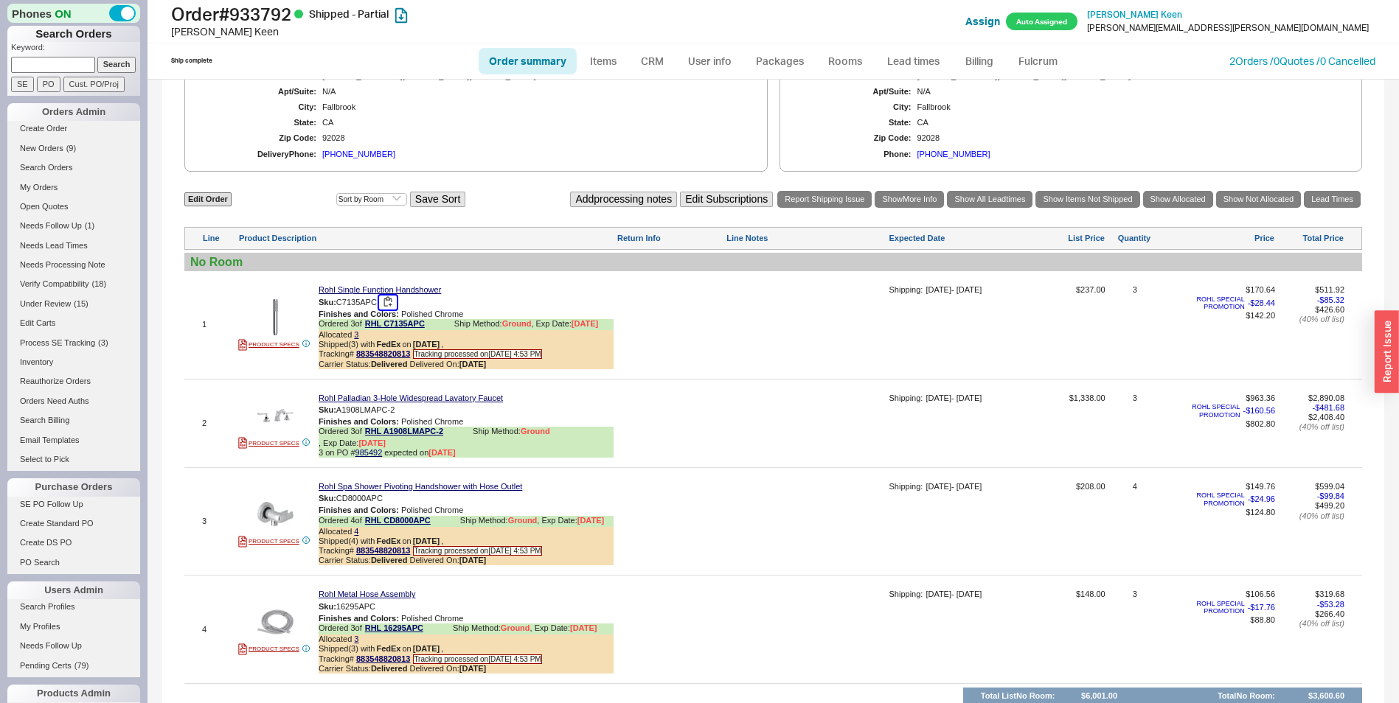
click at [394, 310] on button "button" at bounding box center [388, 303] width 18 height 14
click at [411, 417] on button "button" at bounding box center [406, 410] width 18 height 14
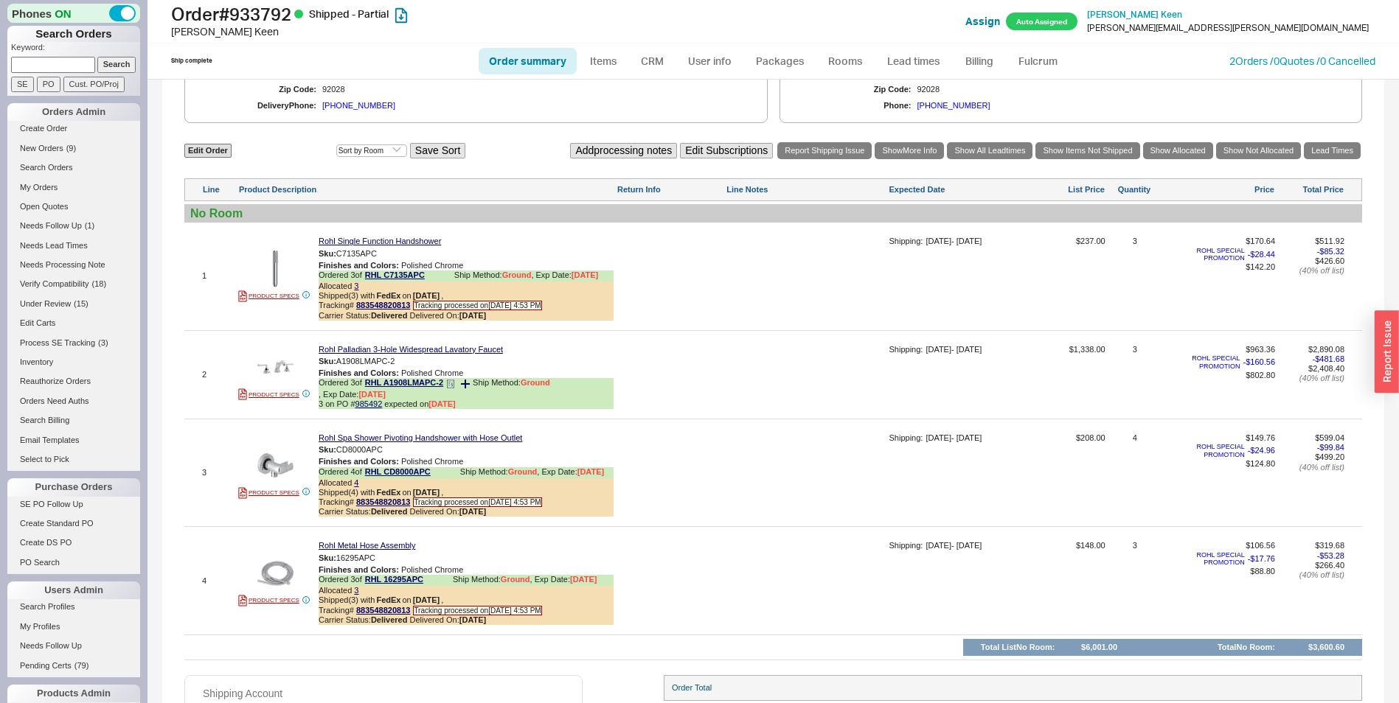
scroll to position [811, 0]
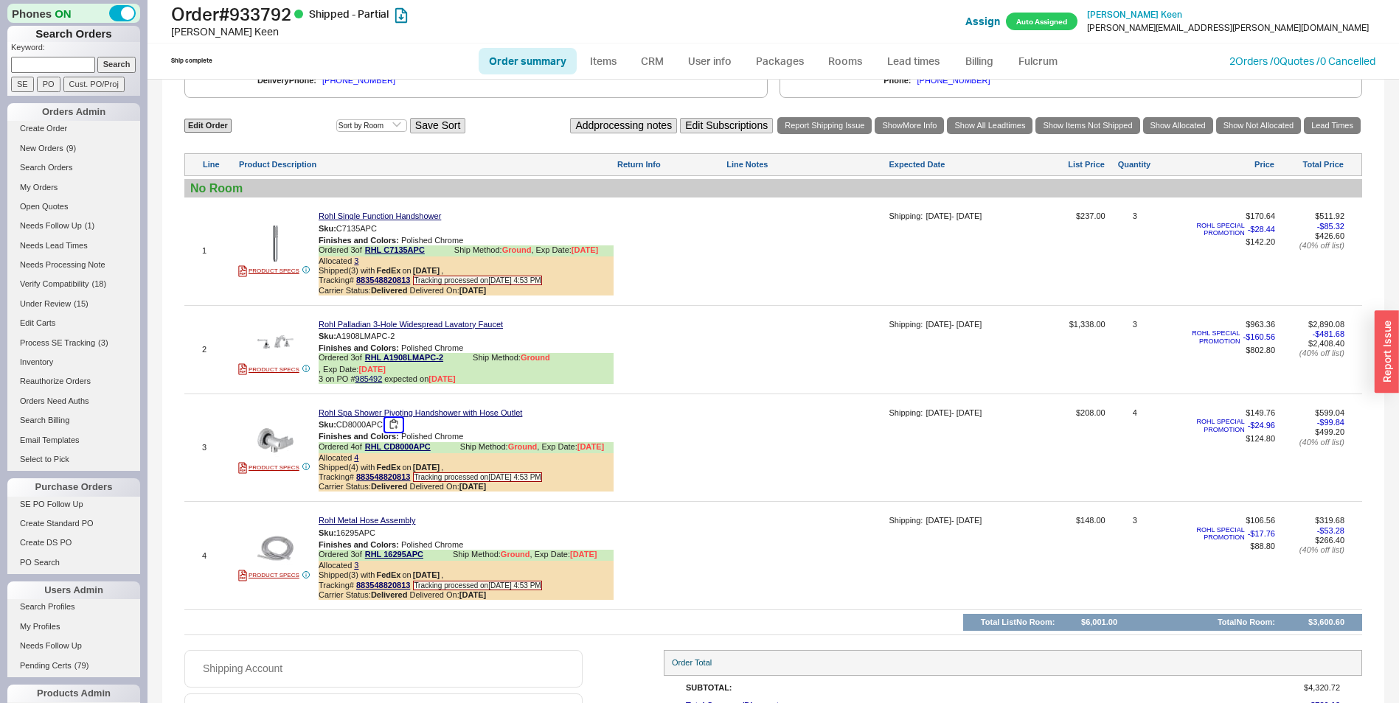
click at [394, 432] on button "button" at bounding box center [394, 425] width 18 height 14
click at [270, 22] on h1 "Order # 933792 Shipped - Partial" at bounding box center [437, 14] width 532 height 21
click at [269, 23] on h1 "Order # 933792 Shipped - Partial" at bounding box center [437, 14] width 532 height 21
copy h1 "933792"
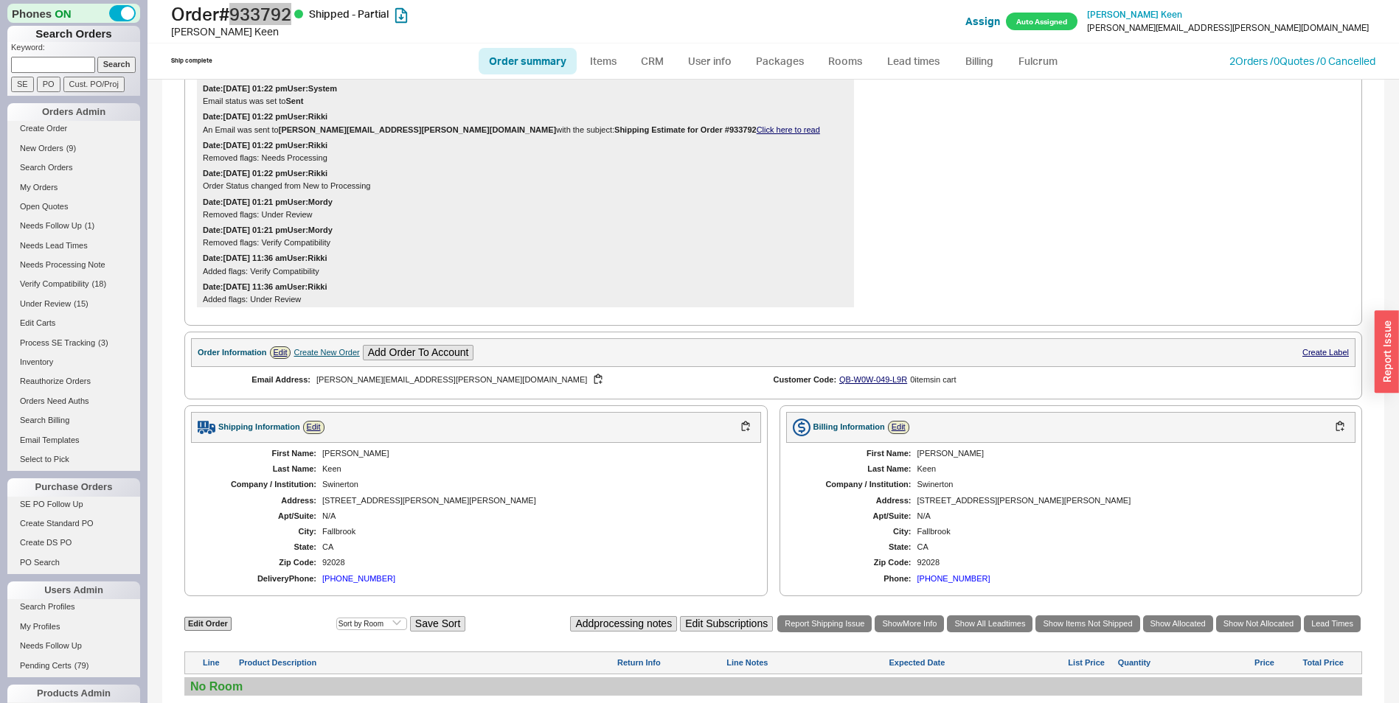
scroll to position [442, 0]
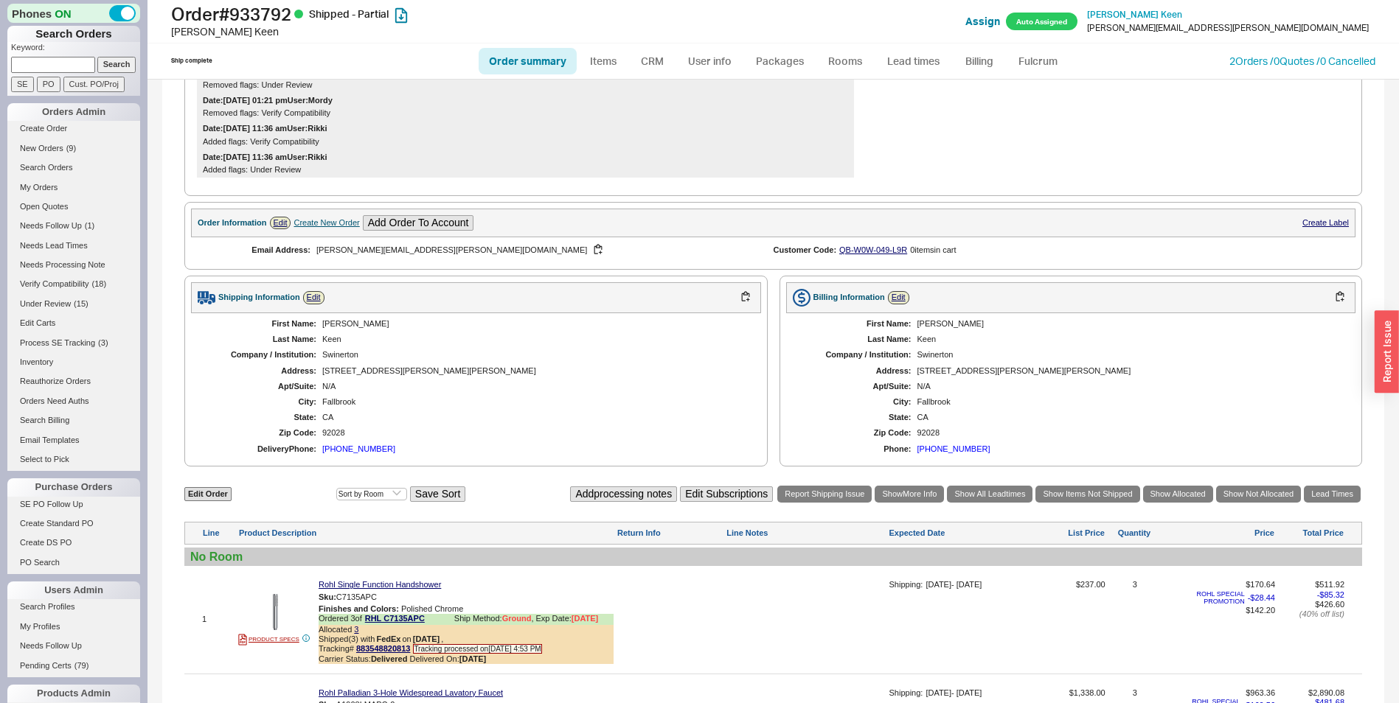
click at [347, 329] on div "Benjamin" at bounding box center [534, 324] width 424 height 10
copy div "Benjamin"
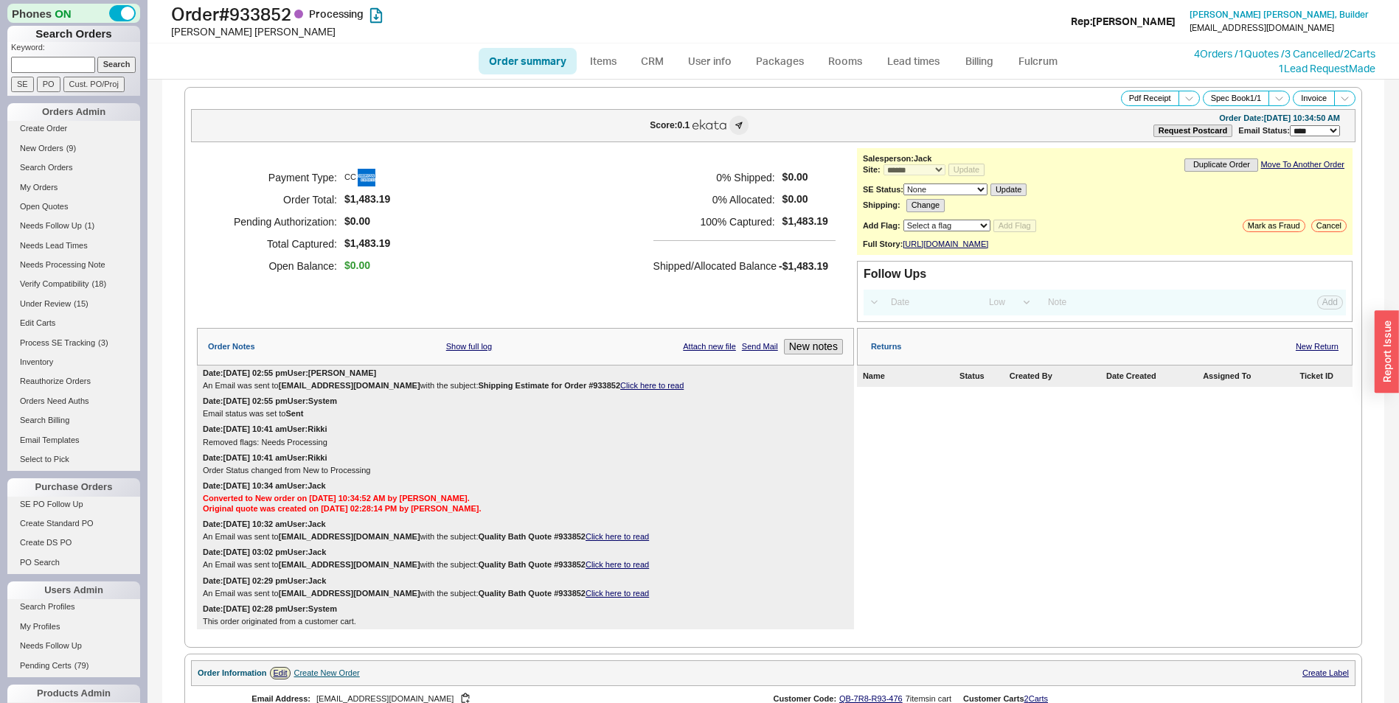
select select "*"
select select "LOW"
select select "3"
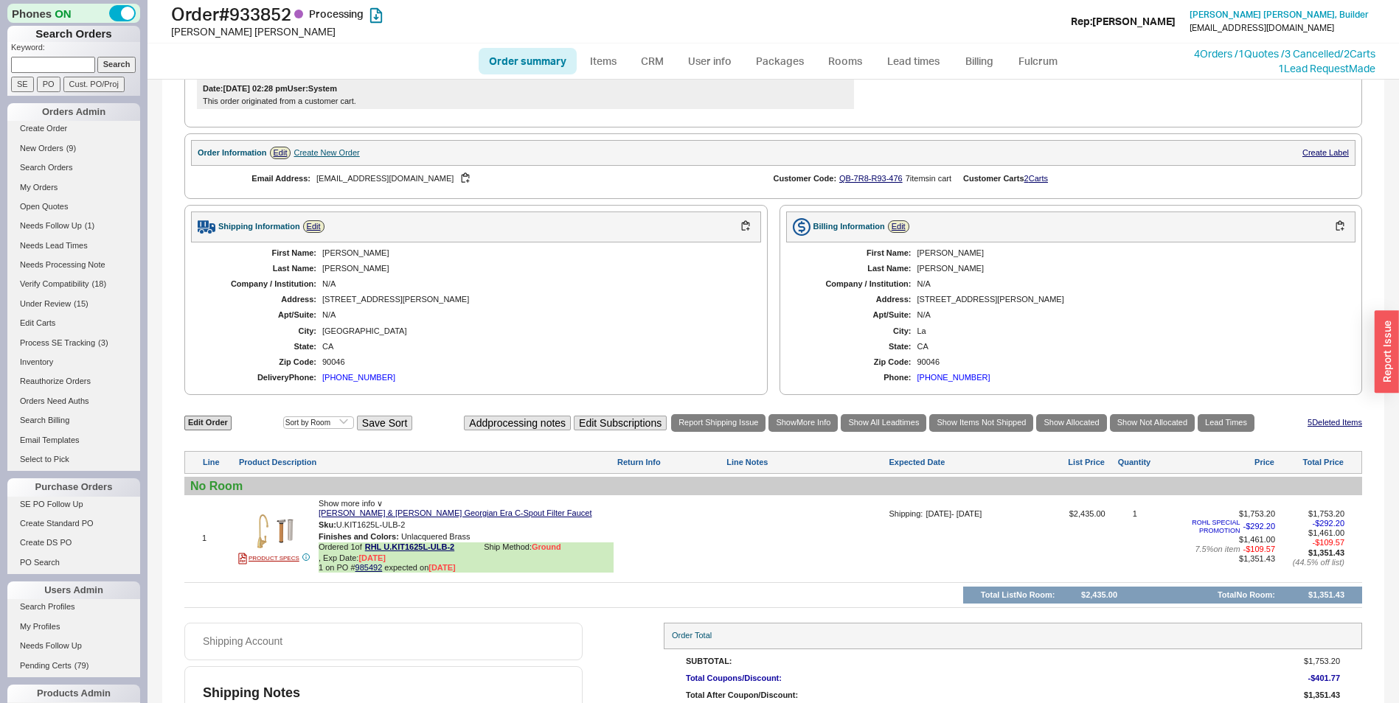
scroll to position [602, 0]
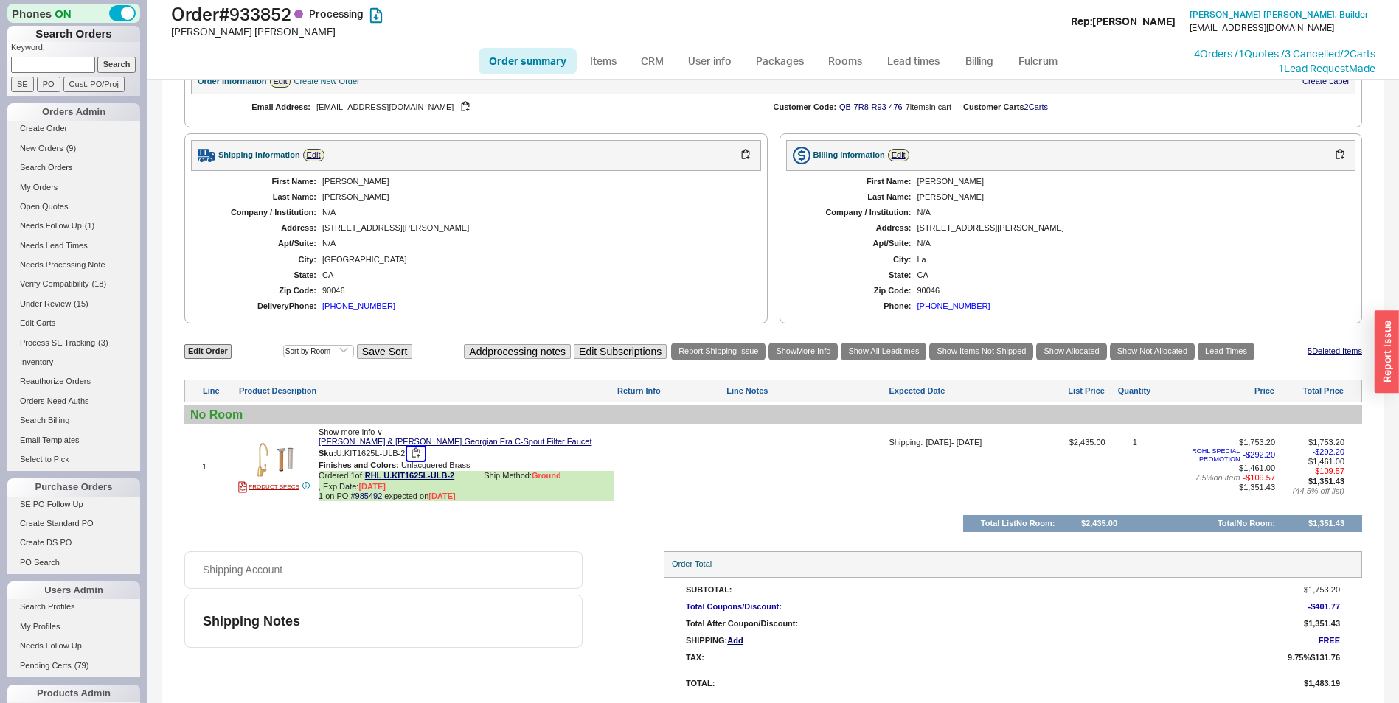
click at [422, 452] on button "button" at bounding box center [416, 454] width 18 height 14
click at [274, 29] on div "[PERSON_NAME]" at bounding box center [437, 31] width 532 height 15
click at [274, 20] on h1 "Order # 933852 Processing" at bounding box center [437, 14] width 532 height 21
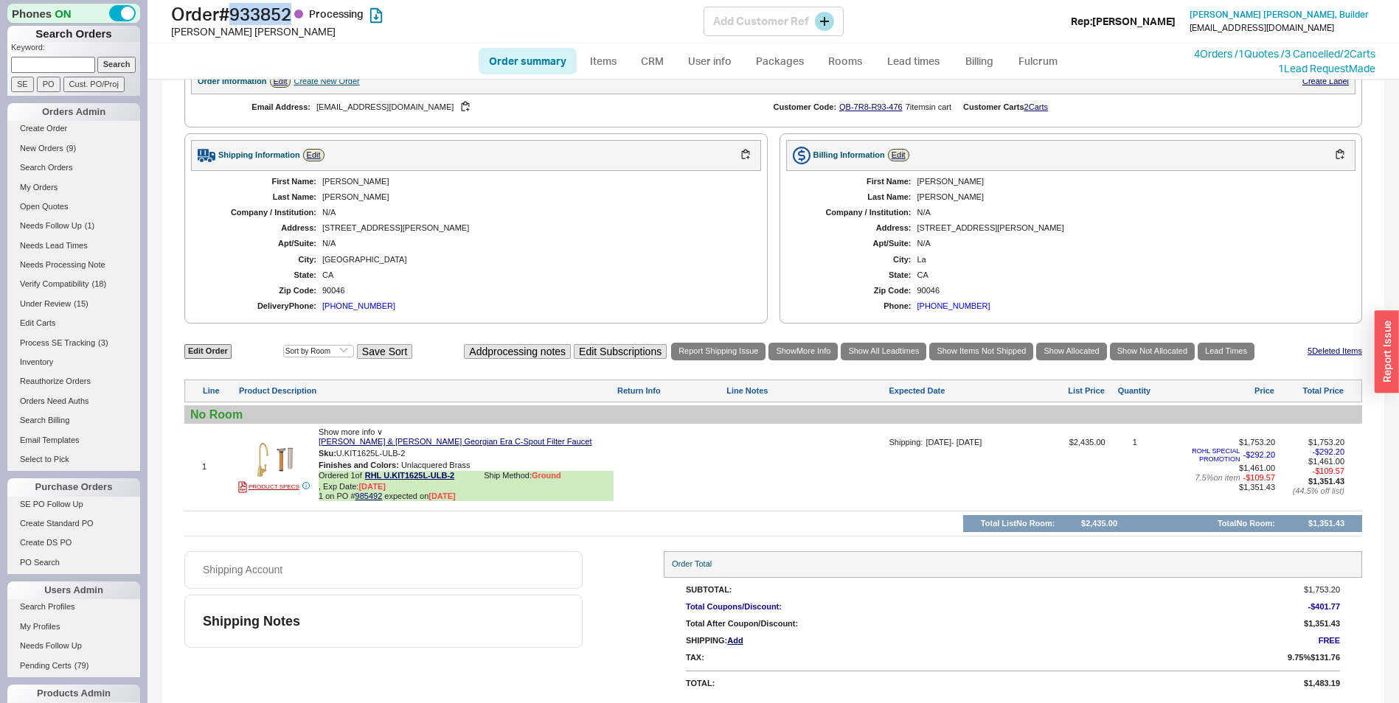
copy h1 "933852"
click at [344, 197] on div "[PERSON_NAME]" at bounding box center [534, 197] width 424 height 10
copy div "[PERSON_NAME]"
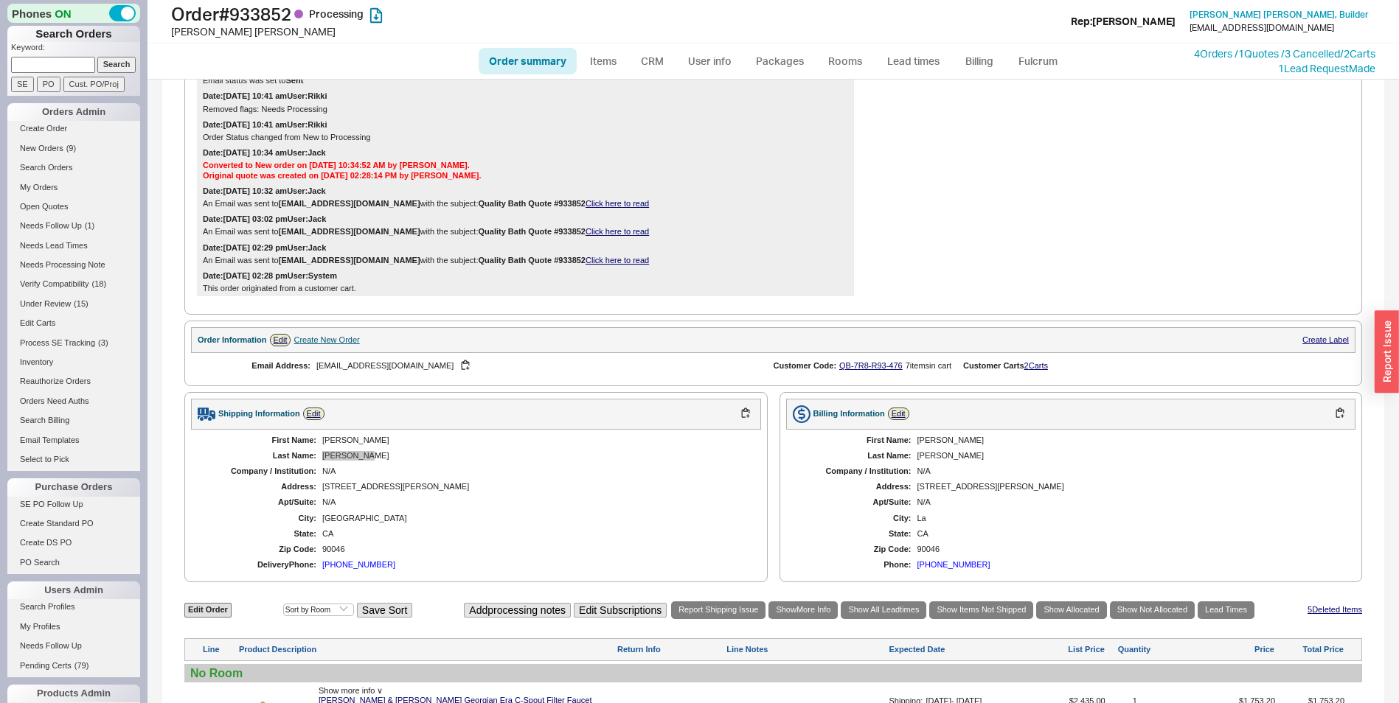
scroll to position [0, 0]
